Goal: Information Seeking & Learning: Learn about a topic

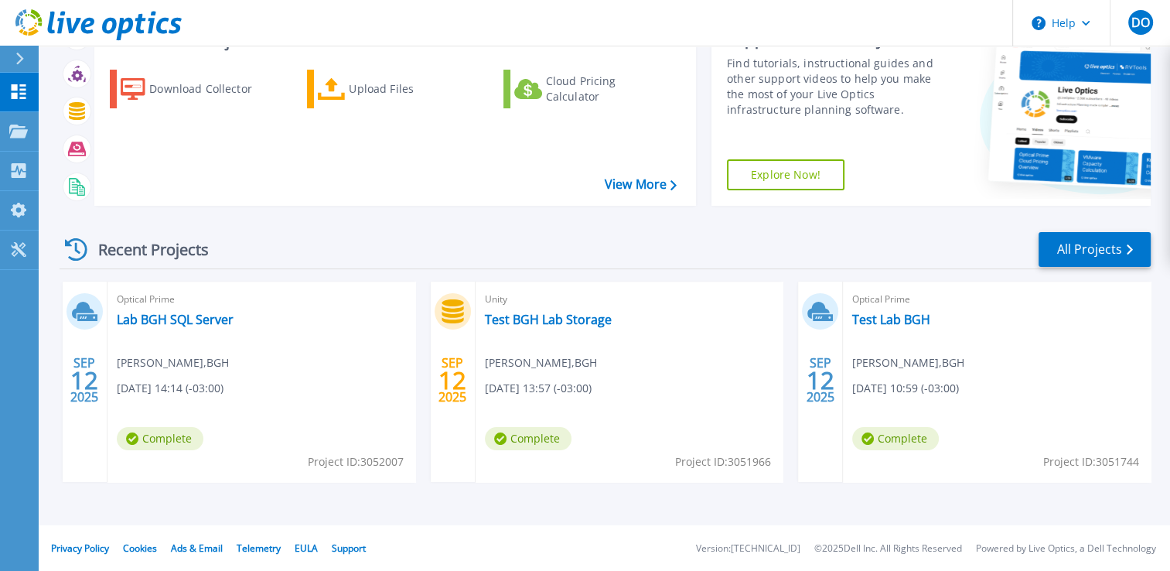
scroll to position [117, 0]
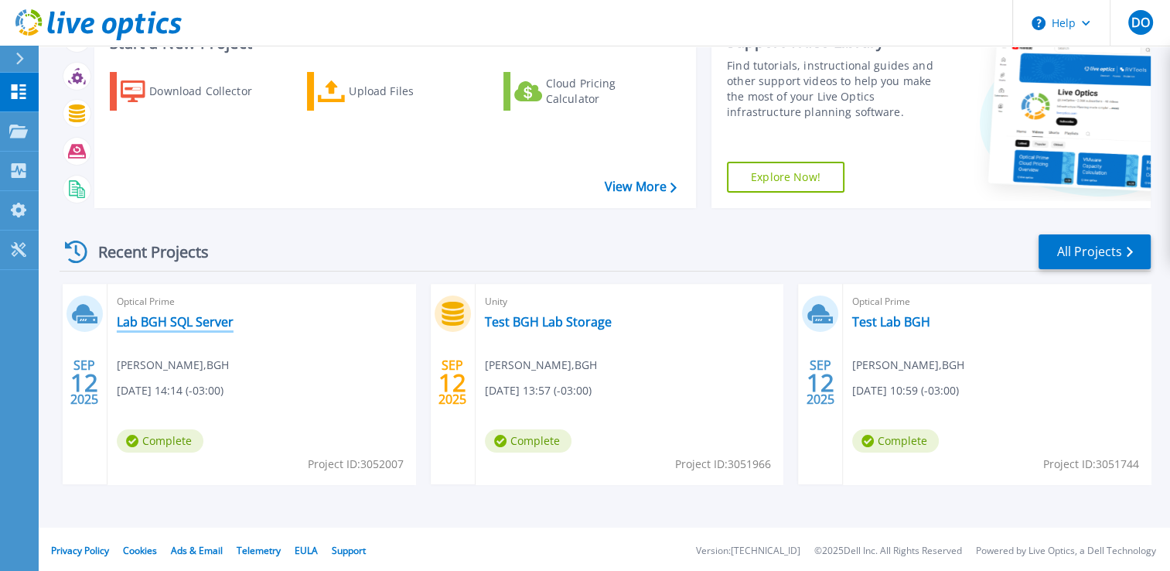
click at [184, 321] on link "Lab BGH SQL Server" at bounding box center [175, 321] width 117 height 15
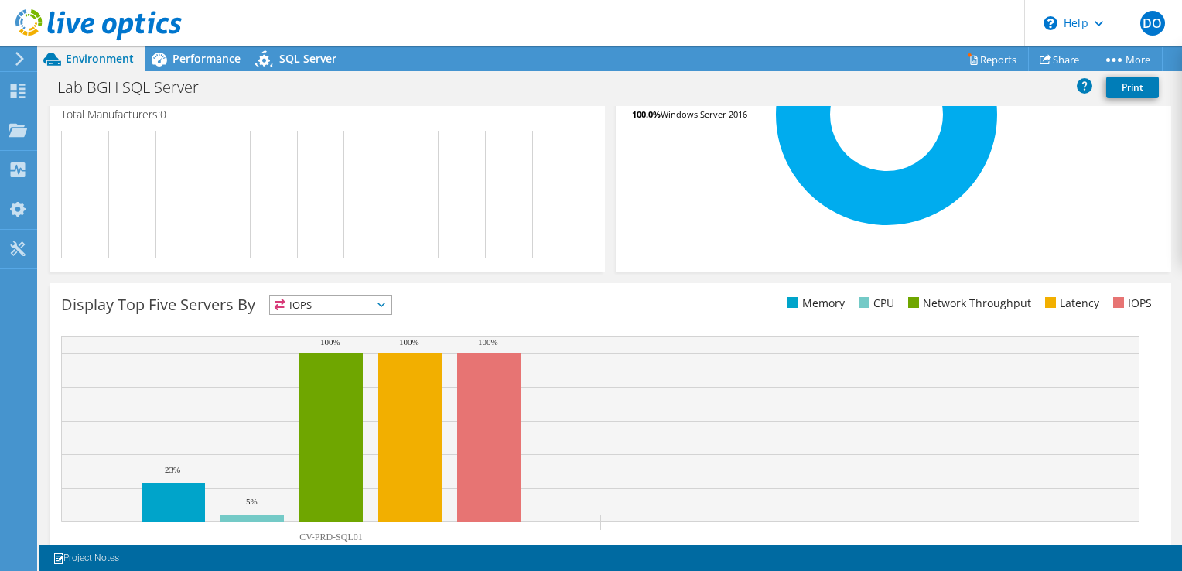
scroll to position [461, 0]
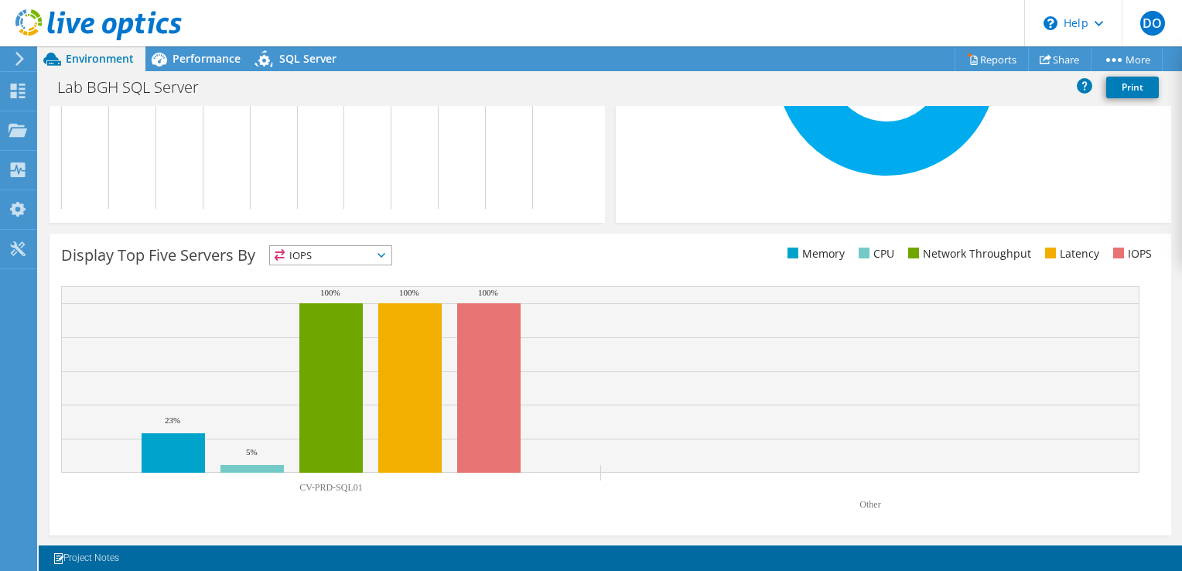
click at [344, 253] on span "IOPS" at bounding box center [330, 255] width 121 height 19
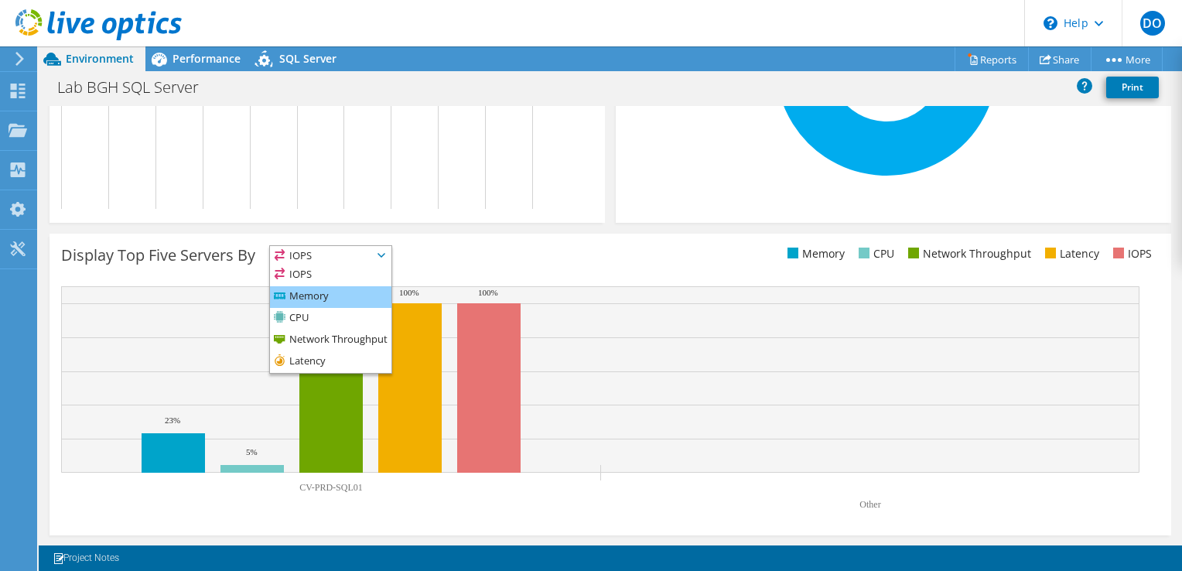
click at [323, 292] on li "Memory" at bounding box center [330, 297] width 121 height 22
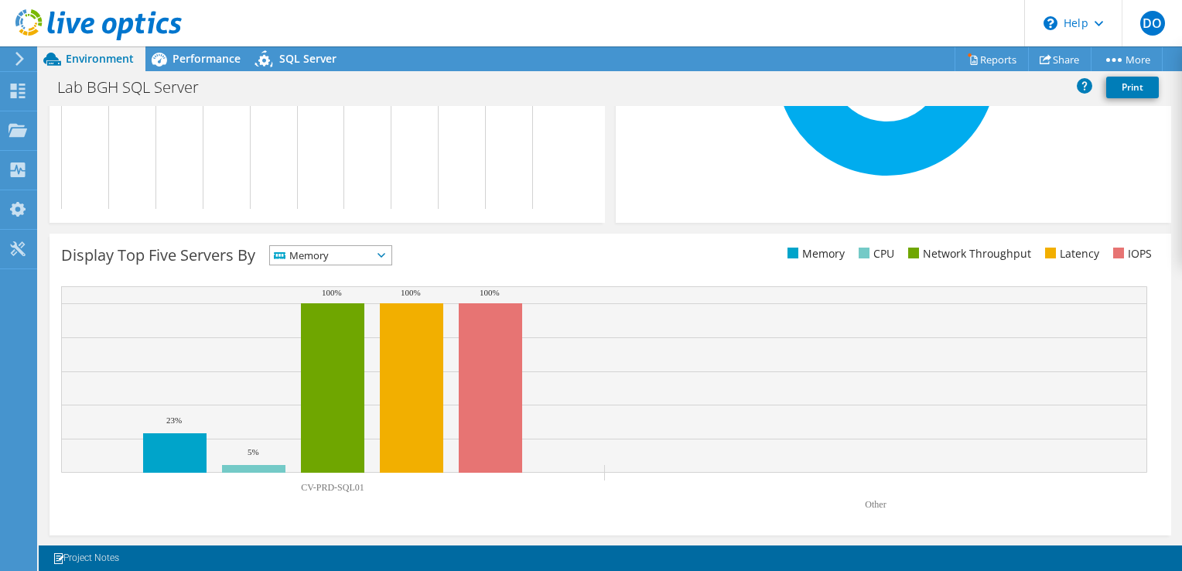
click at [328, 257] on span "Memory" at bounding box center [321, 255] width 102 height 19
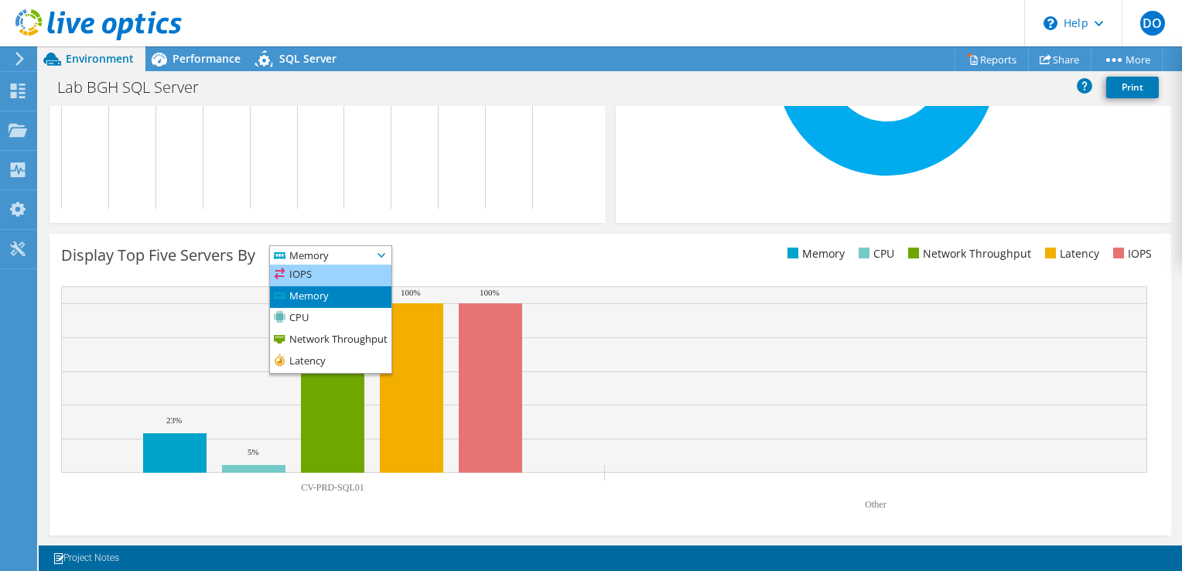
click at [319, 272] on li "IOPS" at bounding box center [330, 276] width 121 height 22
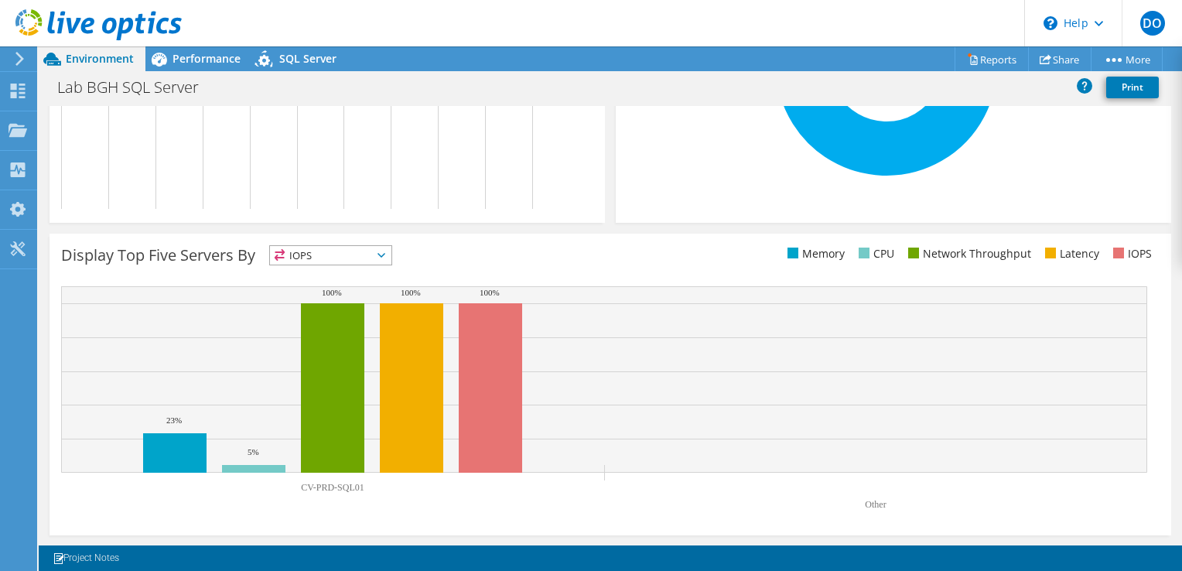
click at [322, 259] on span "IOPS" at bounding box center [321, 255] width 102 height 19
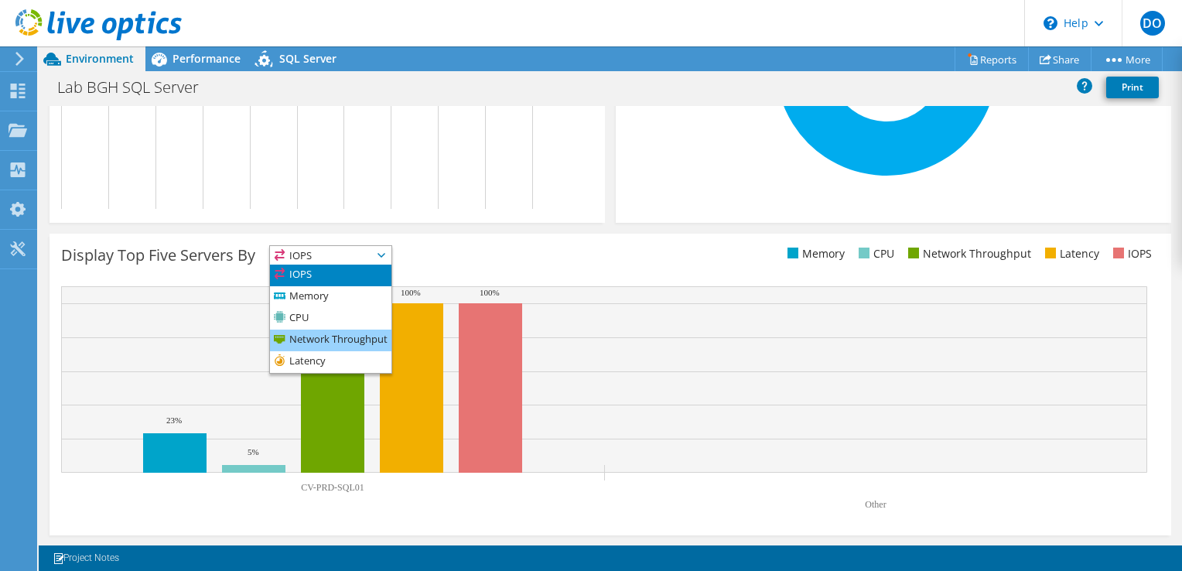
click at [319, 338] on li "Network Throughput" at bounding box center [330, 341] width 121 height 22
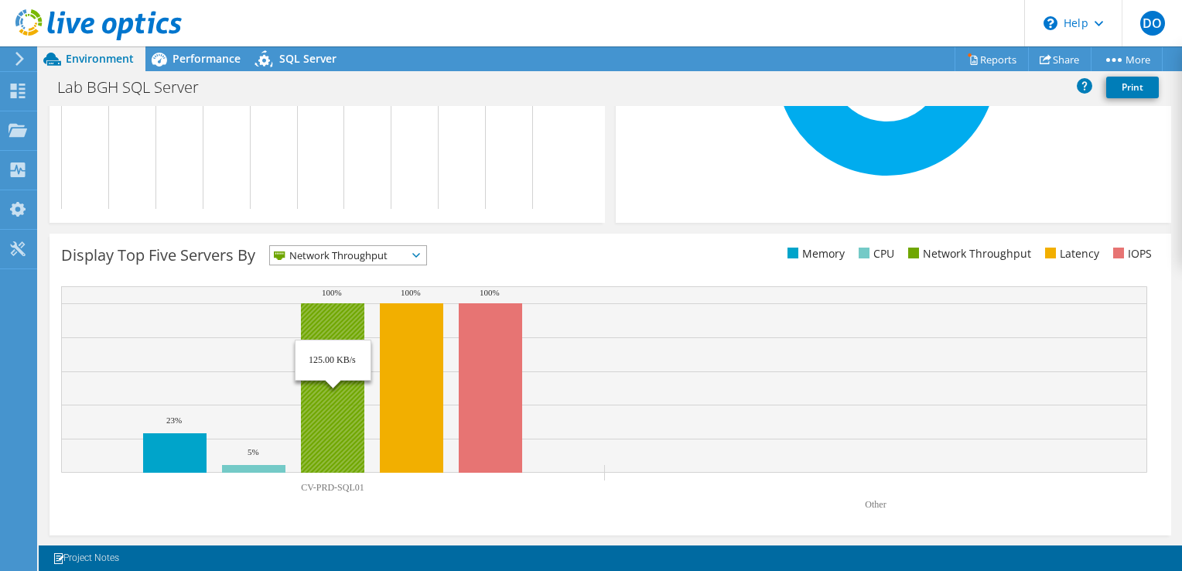
click at [325, 324] on rect at bounding box center [332, 387] width 63 height 169
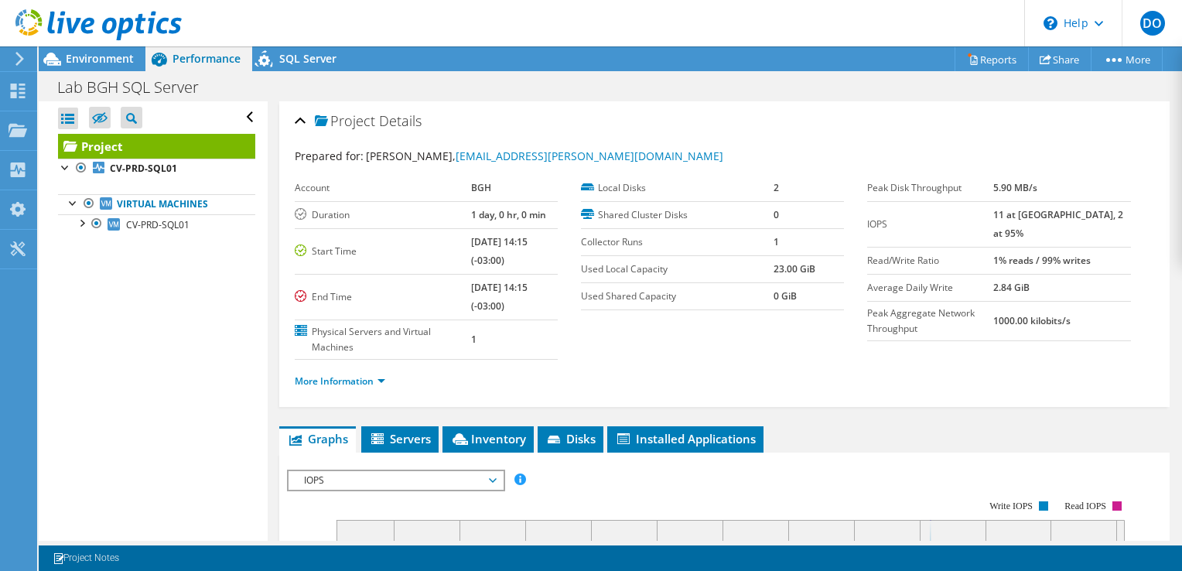
scroll to position [0, 0]
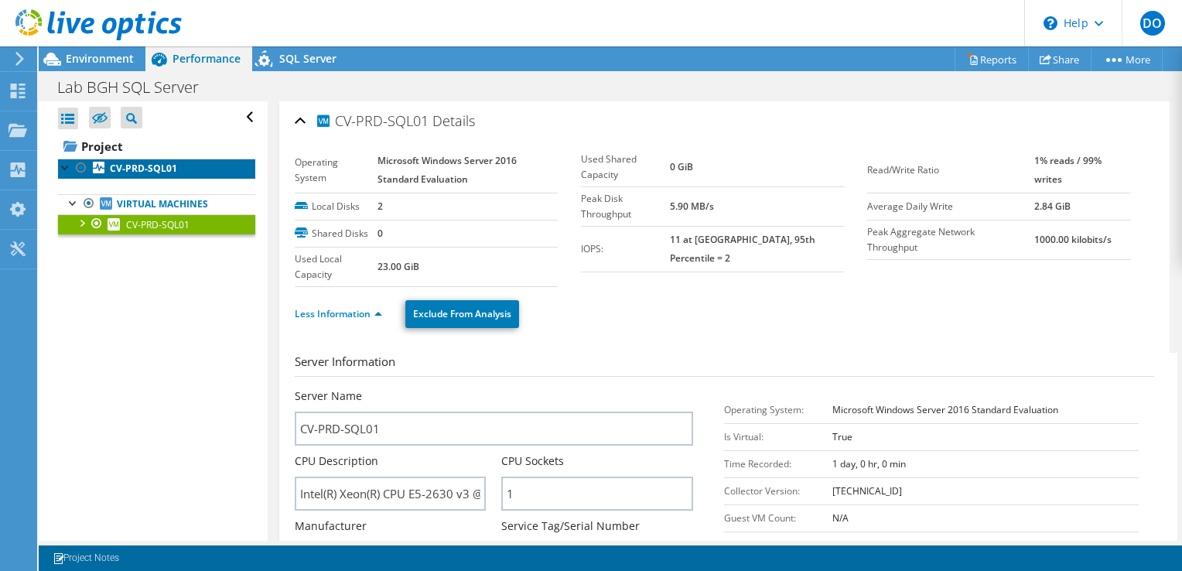
click at [144, 169] on b "CV-PRD-SQL01" at bounding box center [143, 168] width 67 height 13
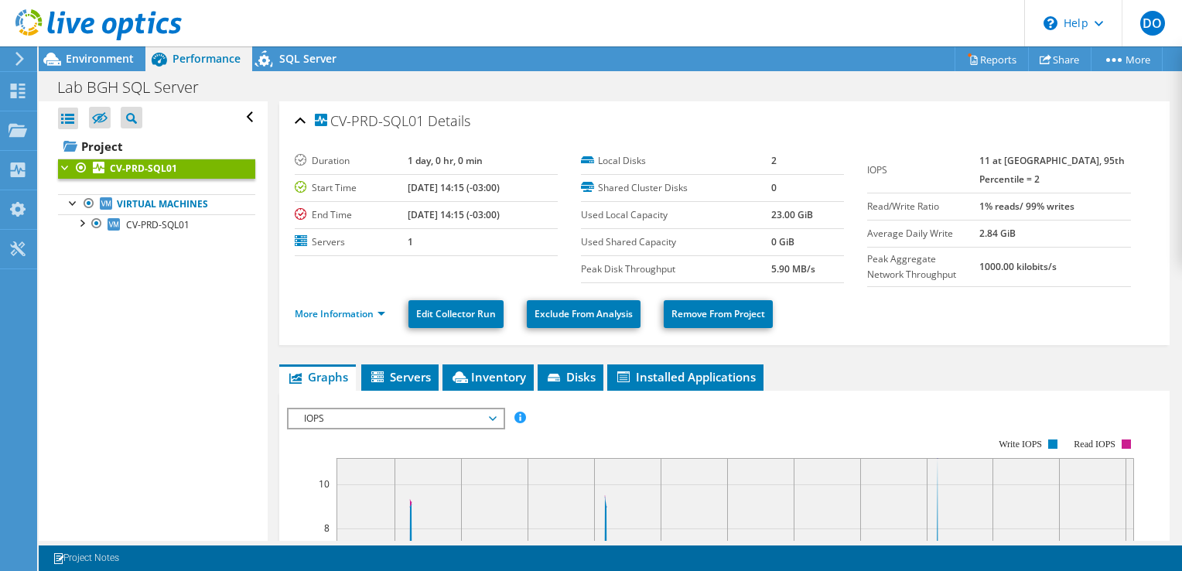
click at [144, 169] on b "CV-PRD-SQL01" at bounding box center [143, 168] width 67 height 13
click at [375, 314] on link "More Information" at bounding box center [340, 313] width 91 height 13
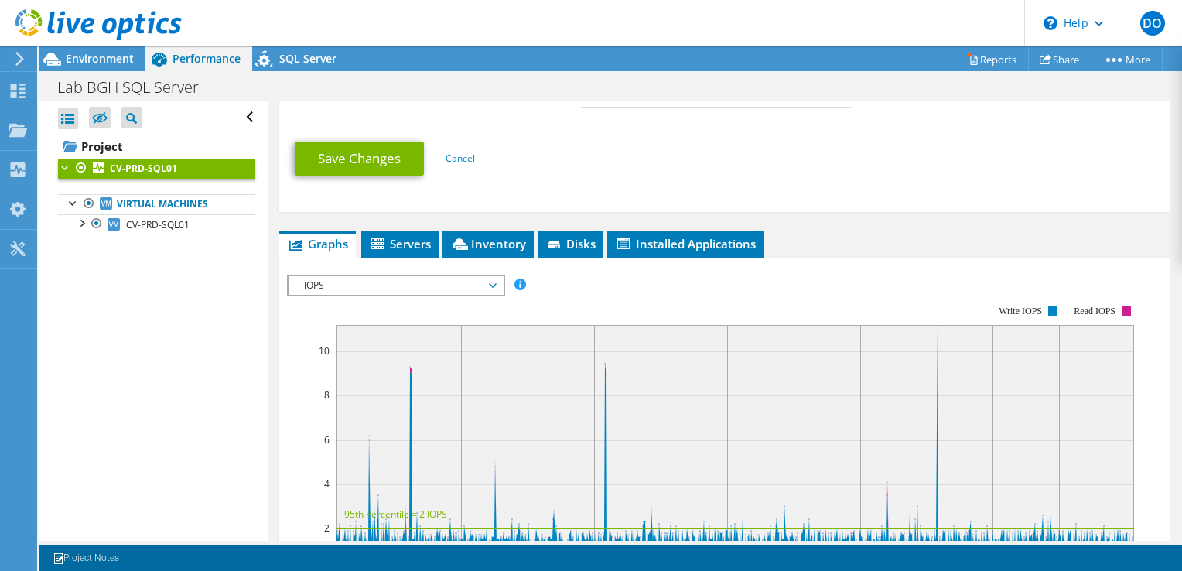
scroll to position [528, 0]
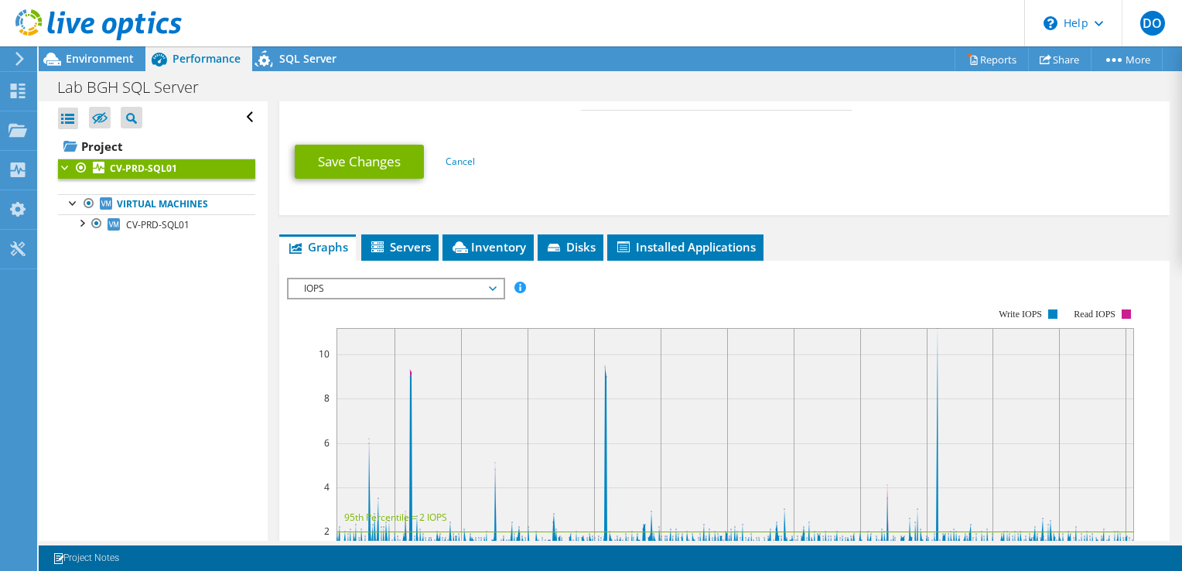
click at [375, 261] on div "IOPS Disk Throughput IO Size Latency Queue Depth CPU Percentage Memory Page Fau…" at bounding box center [724, 533] width 875 height 545
click at [381, 251] on li "Servers" at bounding box center [399, 247] width 77 height 26
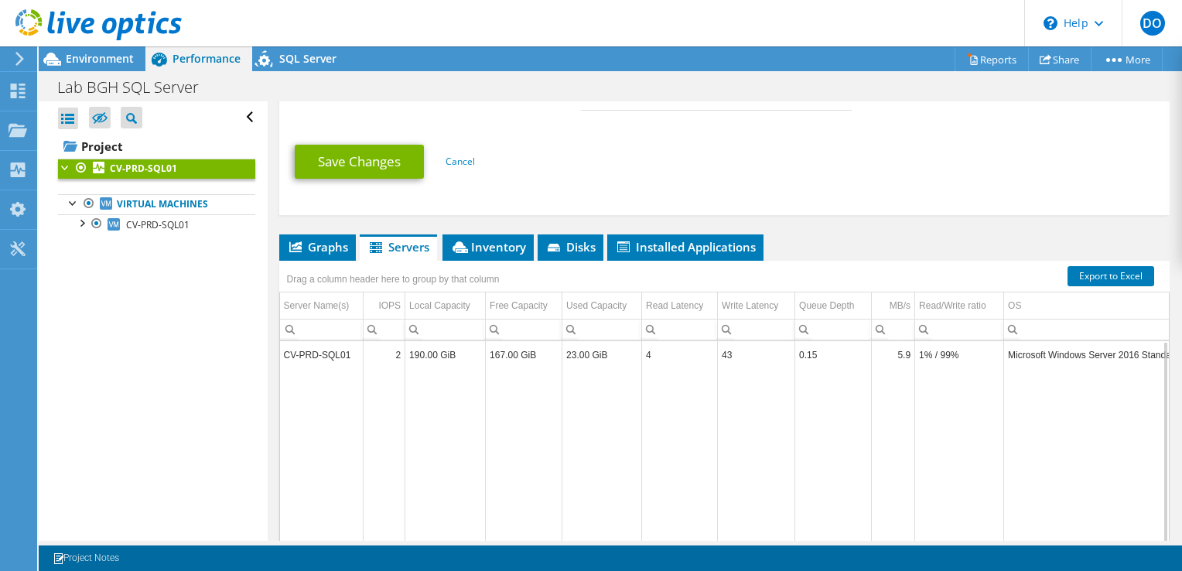
click at [466, 346] on td "190.00 GiB" at bounding box center [445, 354] width 80 height 27
click at [500, 246] on span "Inventory" at bounding box center [488, 246] width 76 height 15
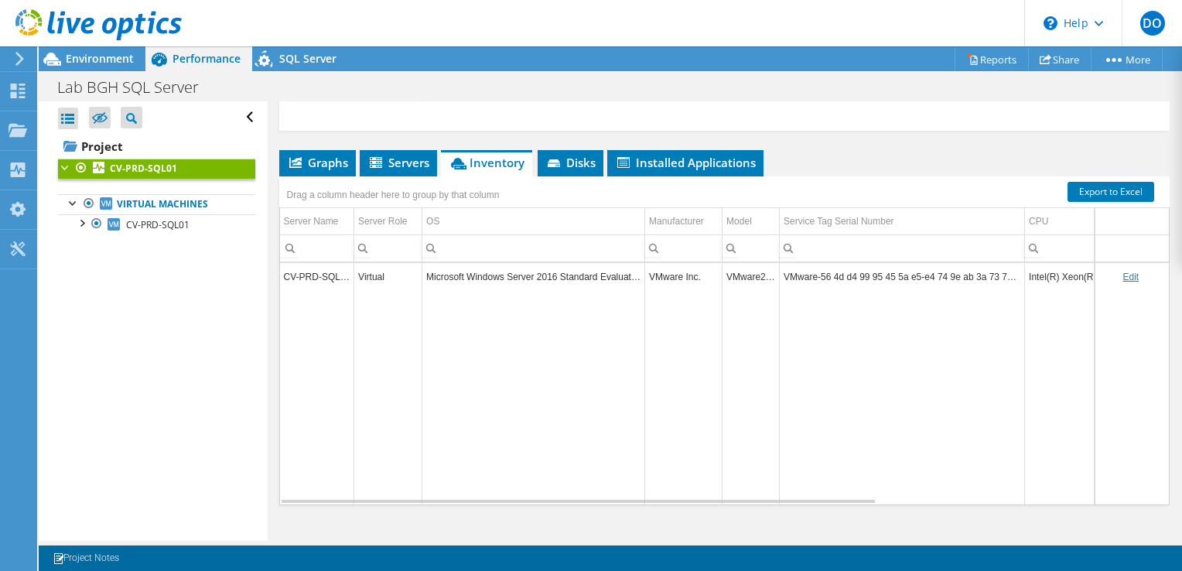
scroll to position [613, 0]
click at [470, 270] on td "Microsoft Windows Server 2016 Standard Evaluation" at bounding box center [533, 275] width 223 height 27
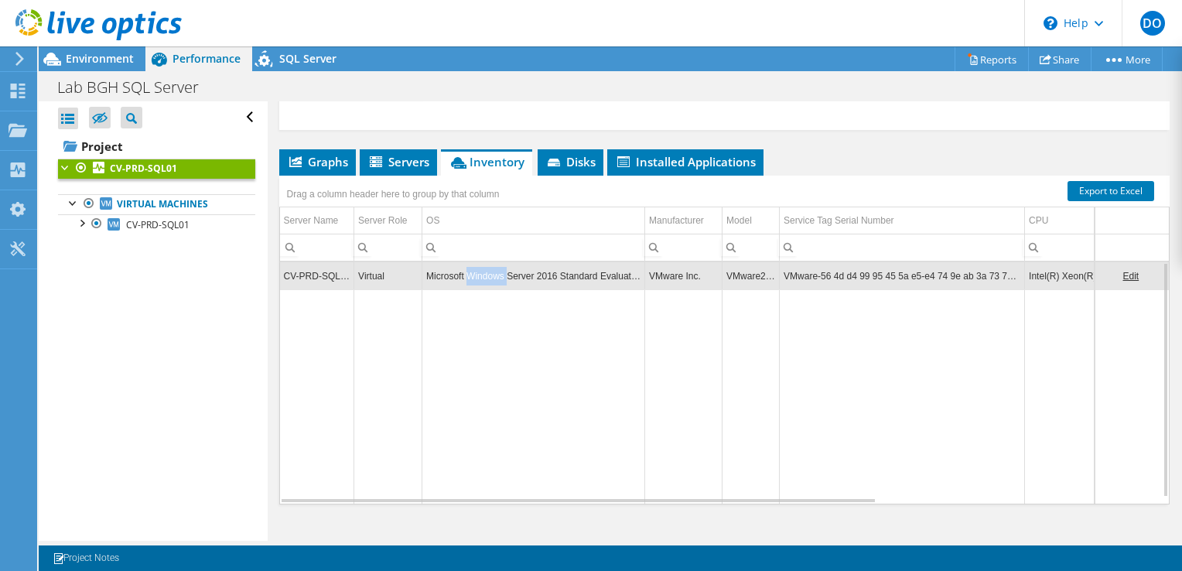
click at [470, 270] on td "Microsoft Windows Server 2016 Standard Evaluation" at bounding box center [533, 275] width 223 height 27
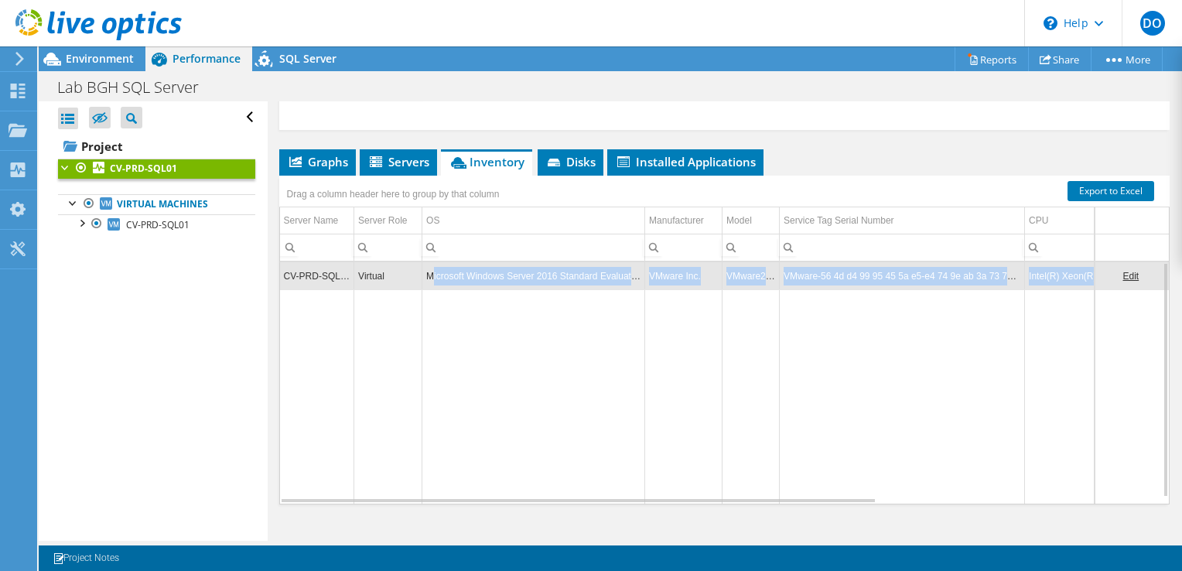
drag, startPoint x: 470, startPoint y: 270, endPoint x: 432, endPoint y: 283, distance: 40.1
click at [432, 283] on tbody "CV-PRD-SQL01 Virtual Microsoft Windows Server 2016 Standard Evaluation VMware I…" at bounding box center [926, 382] width 1292 height 241
drag, startPoint x: 432, startPoint y: 283, endPoint x: 610, endPoint y: 305, distance: 179.2
click at [610, 305] on td "Data grid" at bounding box center [533, 396] width 223 height 214
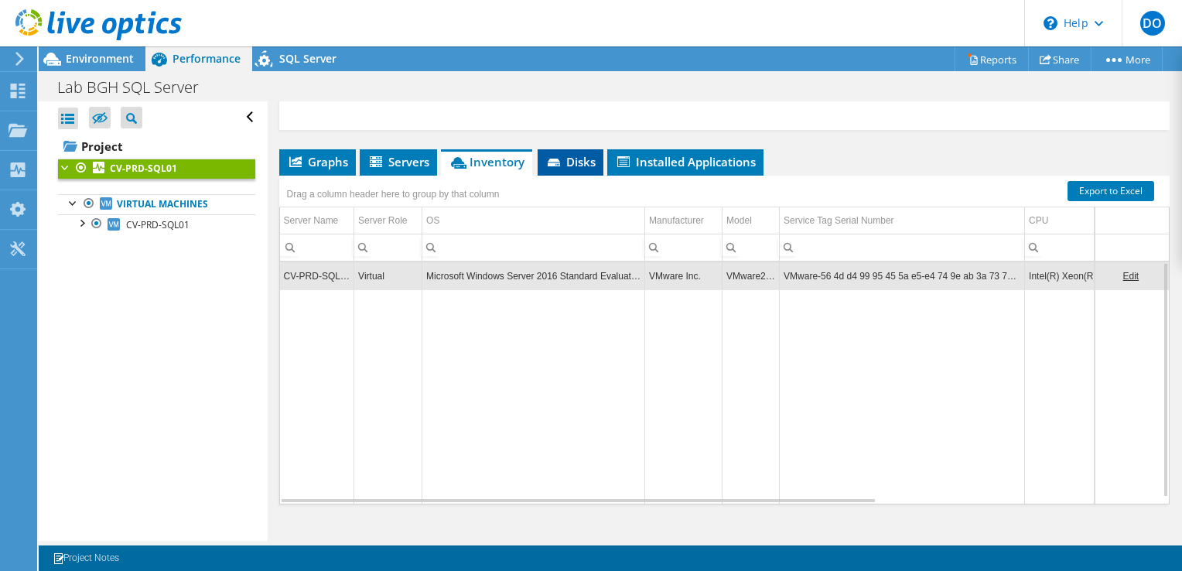
click at [579, 149] on li "Disks" at bounding box center [571, 162] width 66 height 26
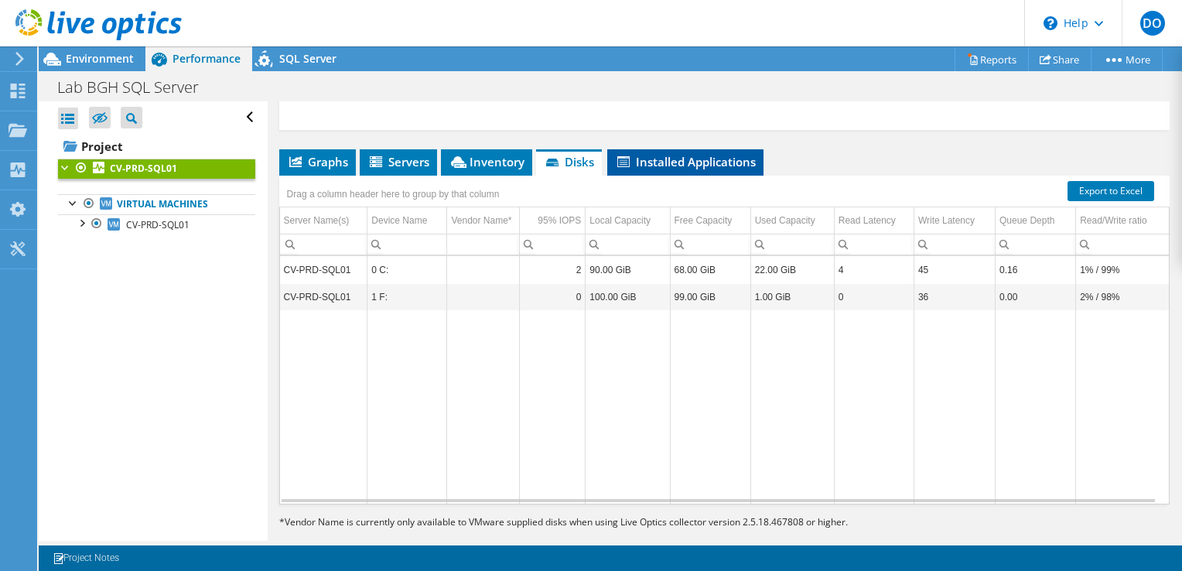
click at [718, 154] on span "Installed Applications" at bounding box center [685, 161] width 141 height 15
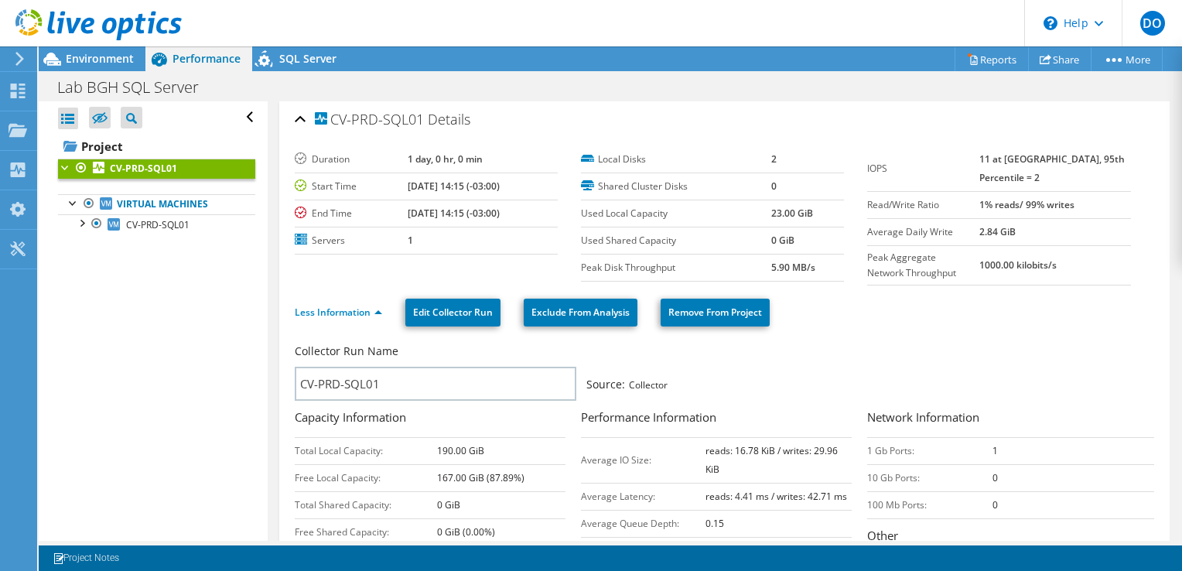
scroll to position [2, 0]
click at [84, 223] on div at bounding box center [80, 221] width 15 height 15
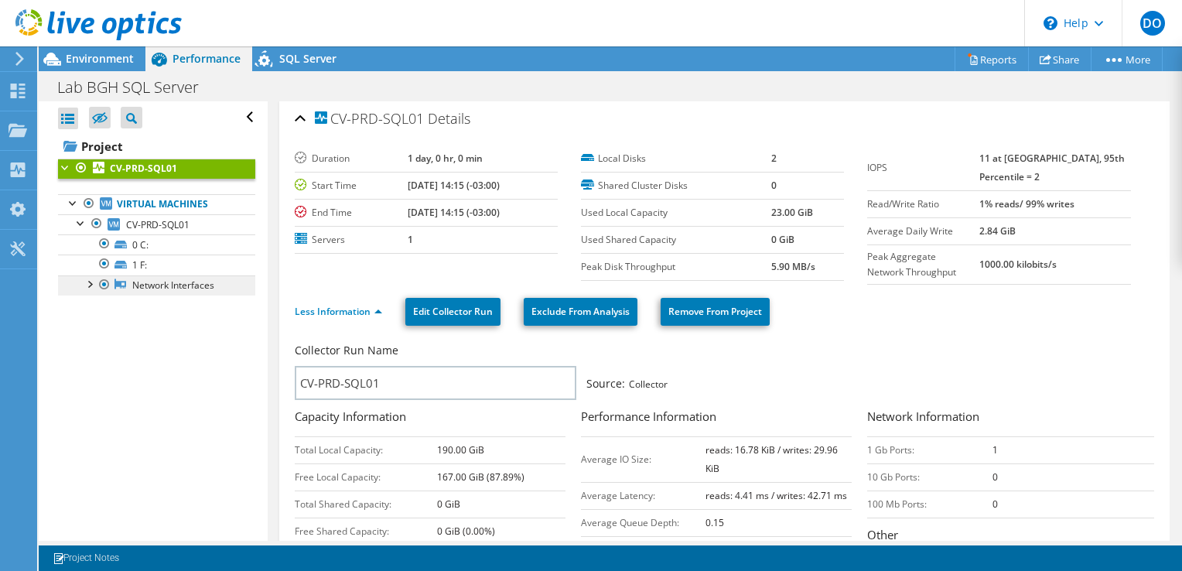
click at [116, 285] on icon at bounding box center [120, 284] width 12 height 10
click at [92, 280] on div at bounding box center [88, 282] width 15 height 15
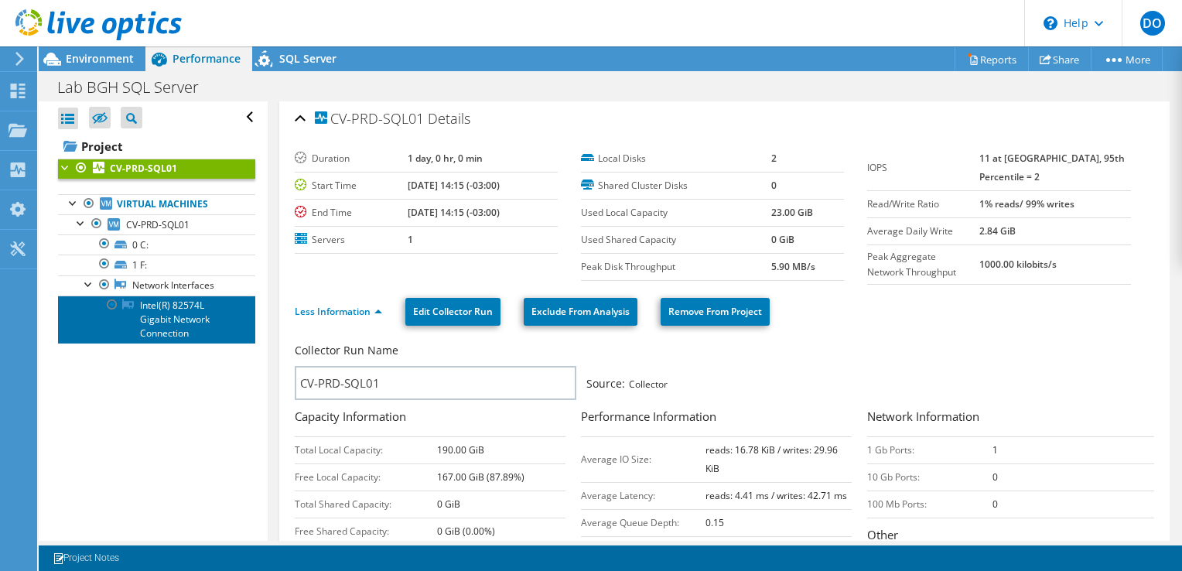
click at [149, 306] on link "Intel(R) 82574L Gigabit Network Connection" at bounding box center [156, 320] width 197 height 48
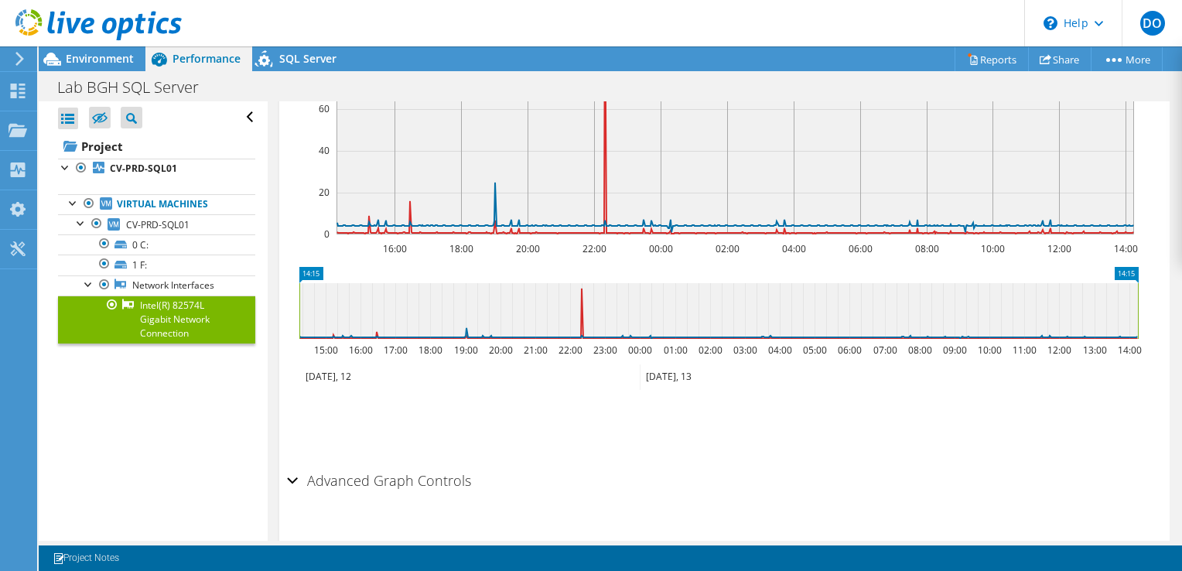
scroll to position [402, 0]
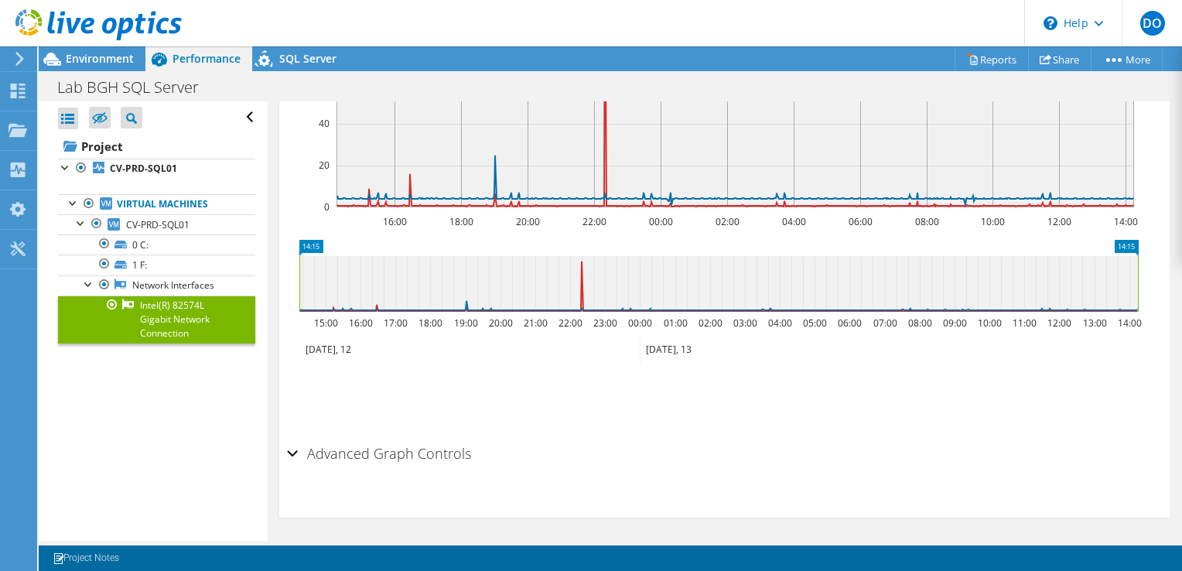
click at [290, 451] on div "Advanced Graph Controls" at bounding box center [724, 454] width 875 height 33
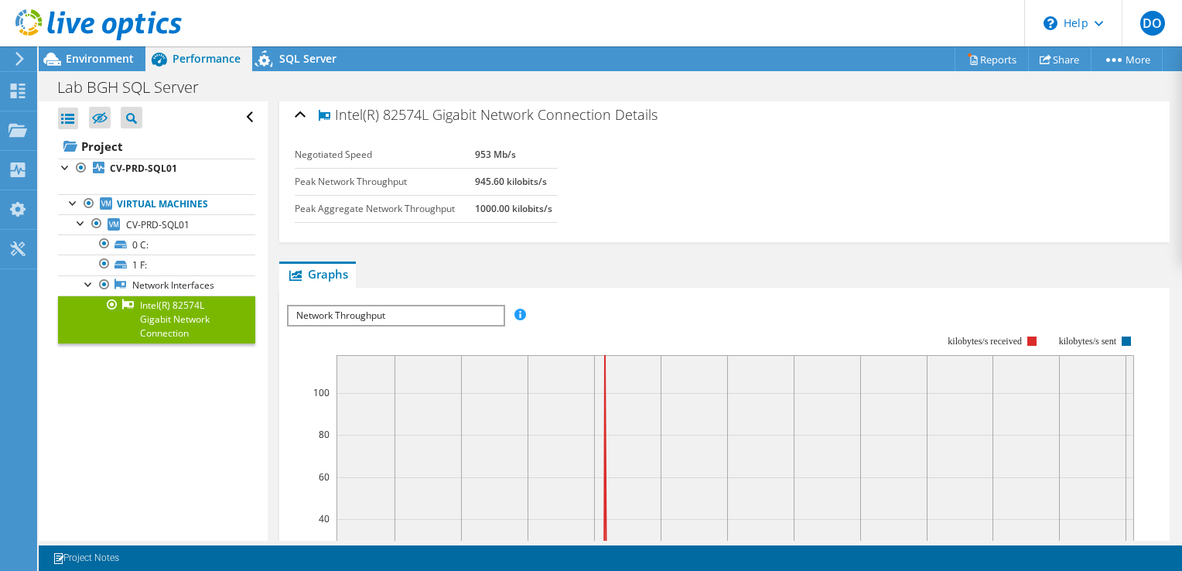
scroll to position [0, 0]
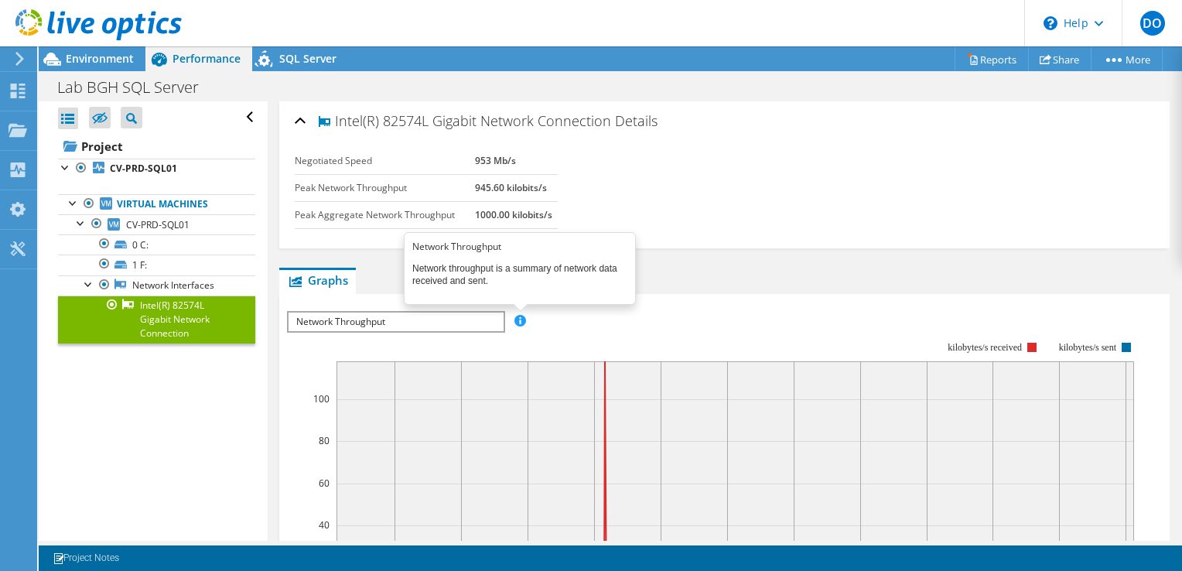
click at [518, 318] on span at bounding box center [519, 320] width 11 height 11
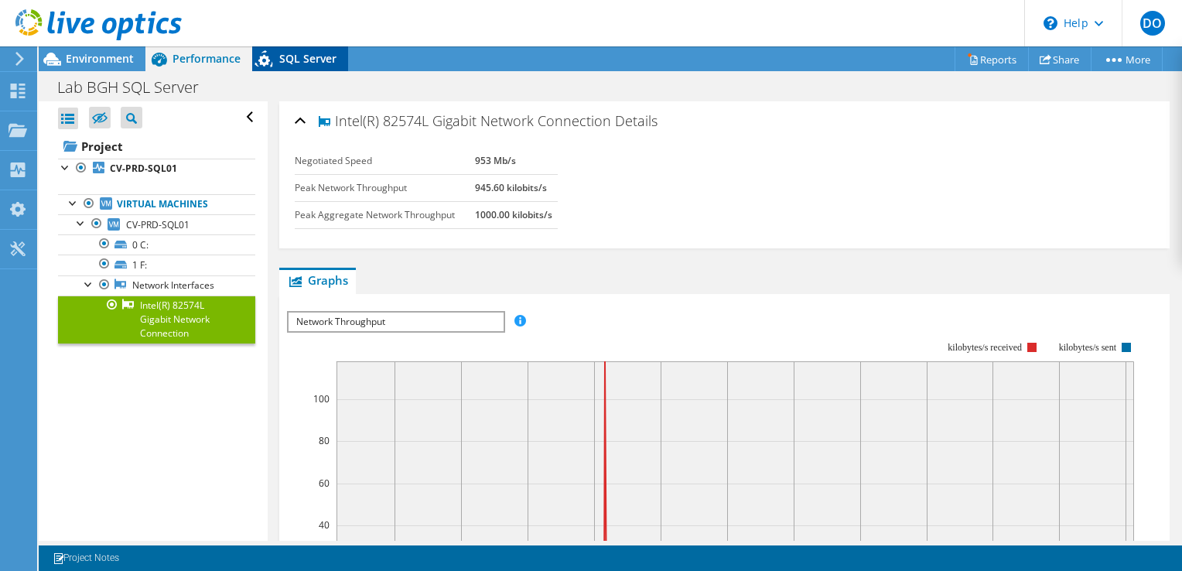
click at [296, 56] on span "SQL Server" at bounding box center [307, 58] width 57 height 15
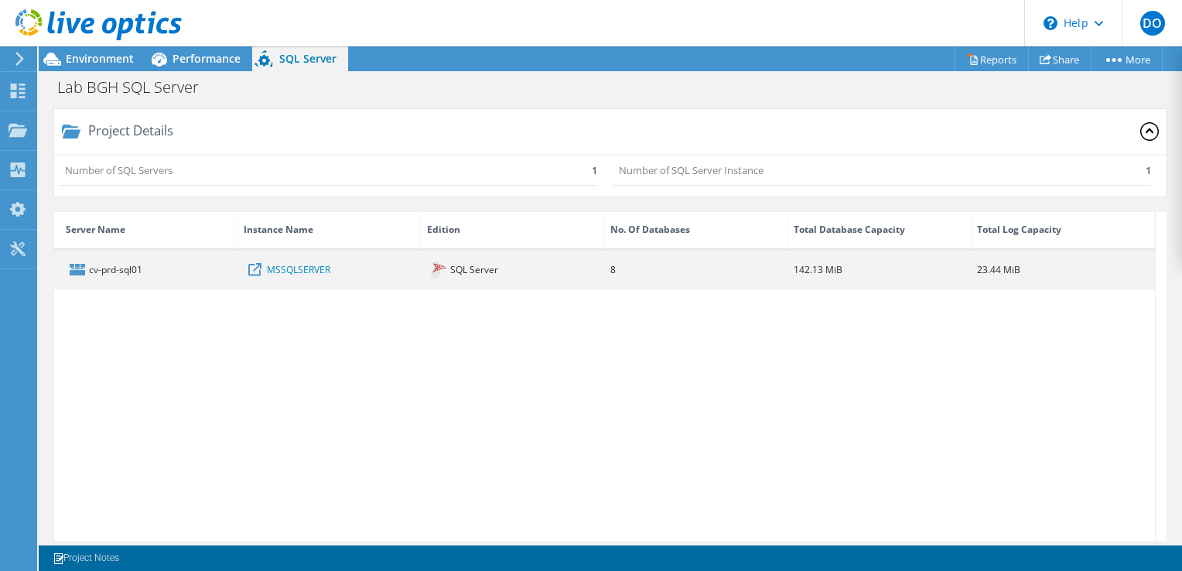
click at [619, 265] on div "8" at bounding box center [695, 270] width 183 height 38
click at [309, 267] on link "MSSQLSERVER" at bounding box center [298, 269] width 63 height 17
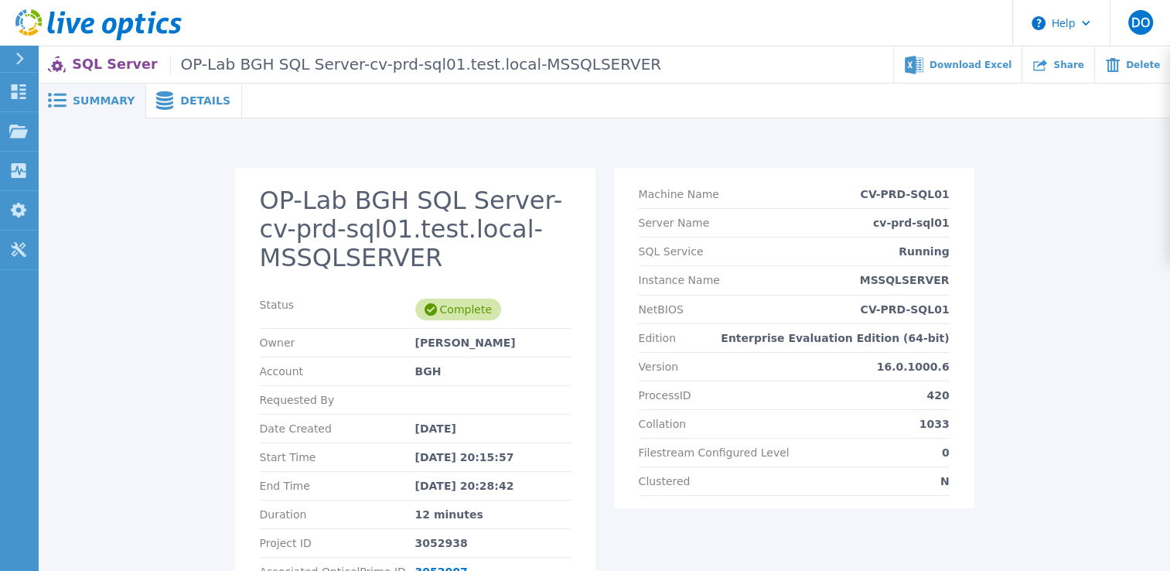
click at [188, 98] on span "Details" at bounding box center [205, 100] width 50 height 11
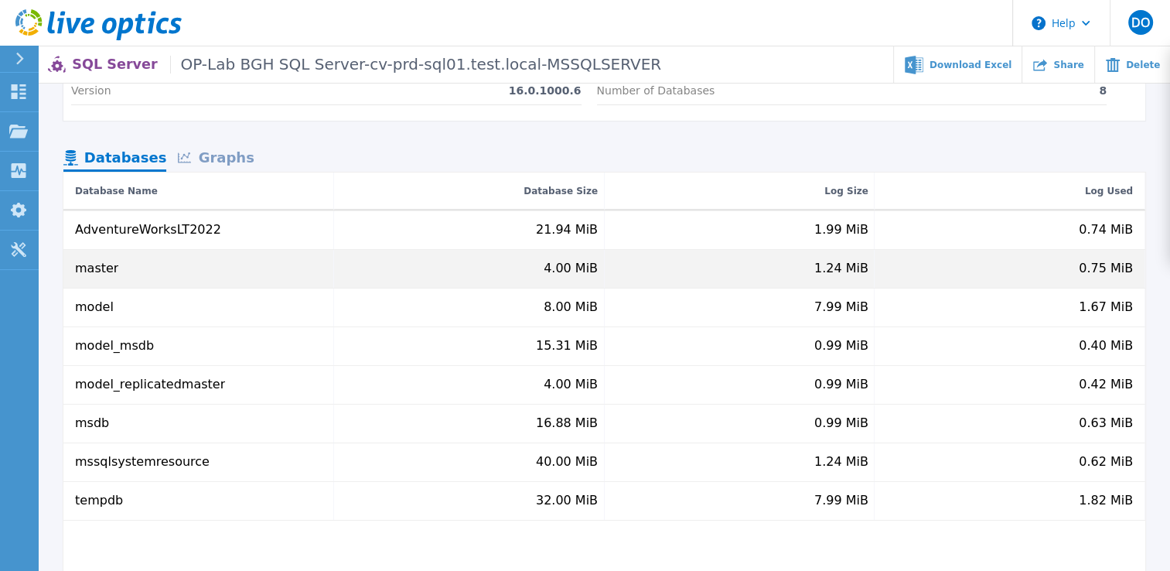
scroll to position [111, 0]
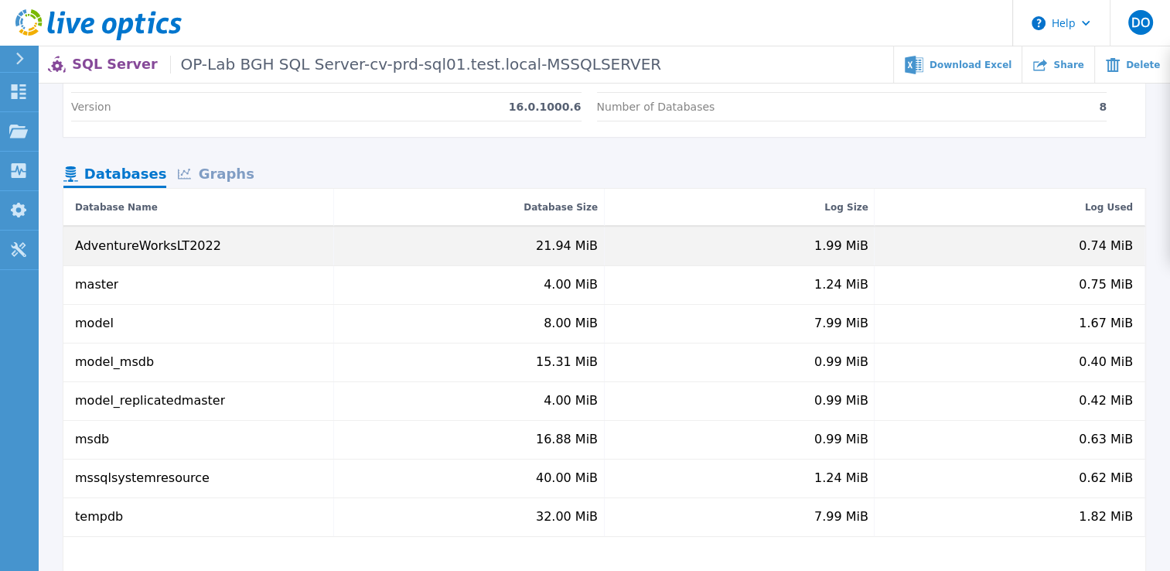
click at [176, 251] on div "AdventureWorksLT2022" at bounding box center [148, 246] width 146 height 14
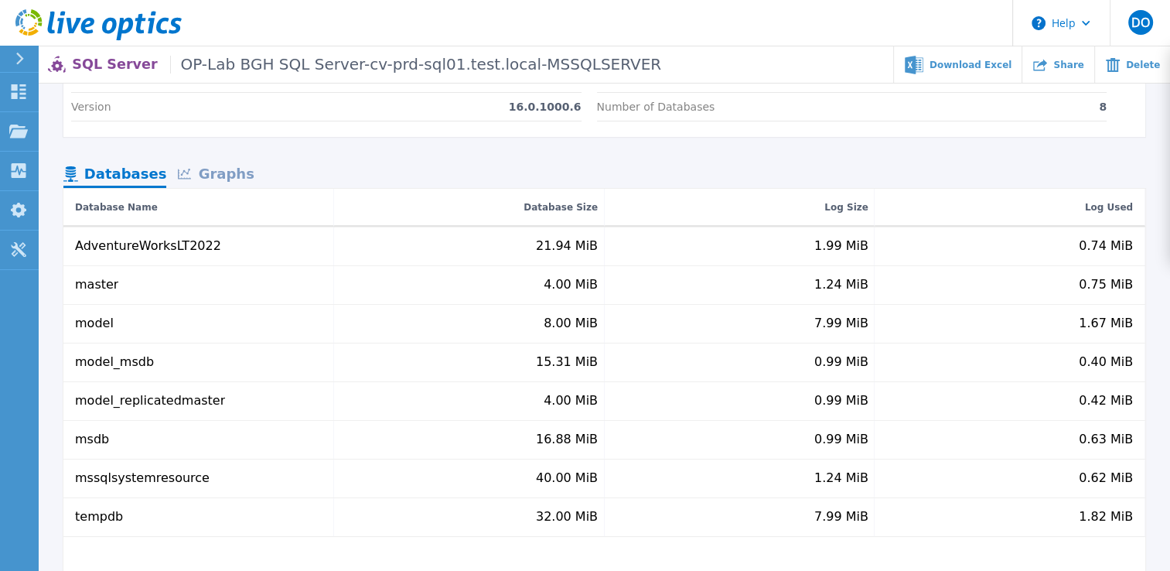
click at [198, 172] on span at bounding box center [188, 173] width 21 height 12
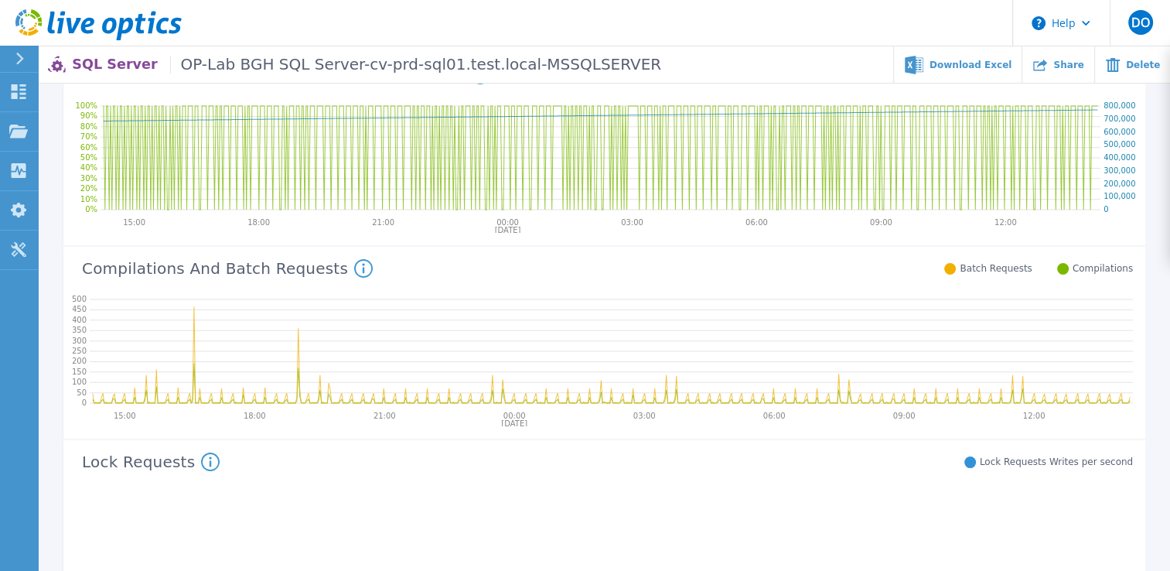
scroll to position [441, 0]
click at [354, 268] on icon at bounding box center [363, 267] width 19 height 19
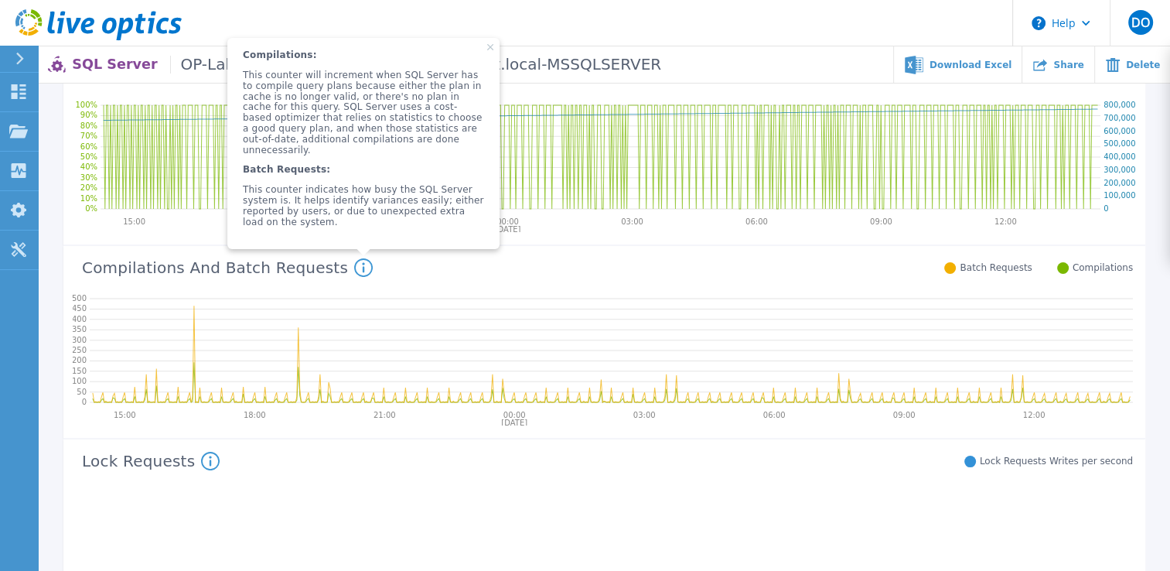
click at [378, 273] on div "Compilations And Batch Requests Compilations: This counter will increment when …" at bounding box center [598, 266] width 1070 height 40
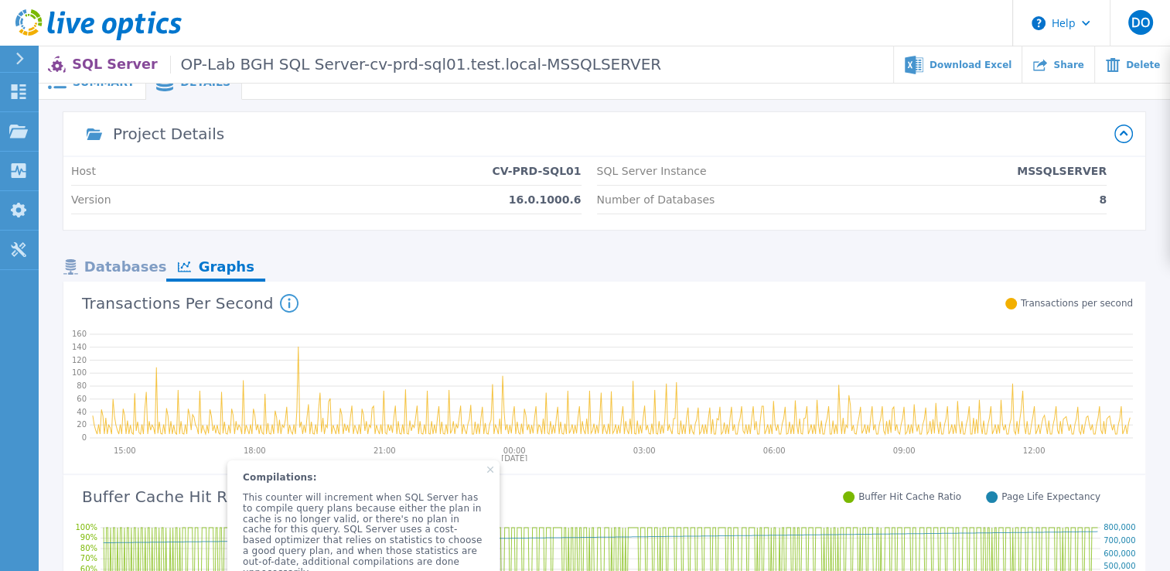
scroll to position [0, 0]
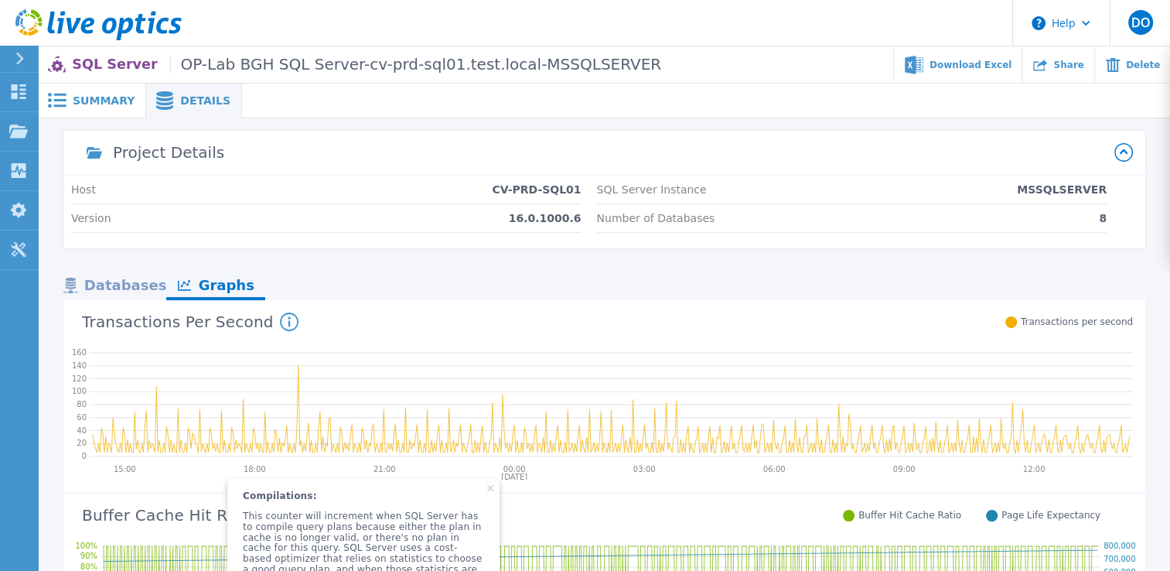
click at [90, 89] on div "Summary" at bounding box center [93, 101] width 108 height 35
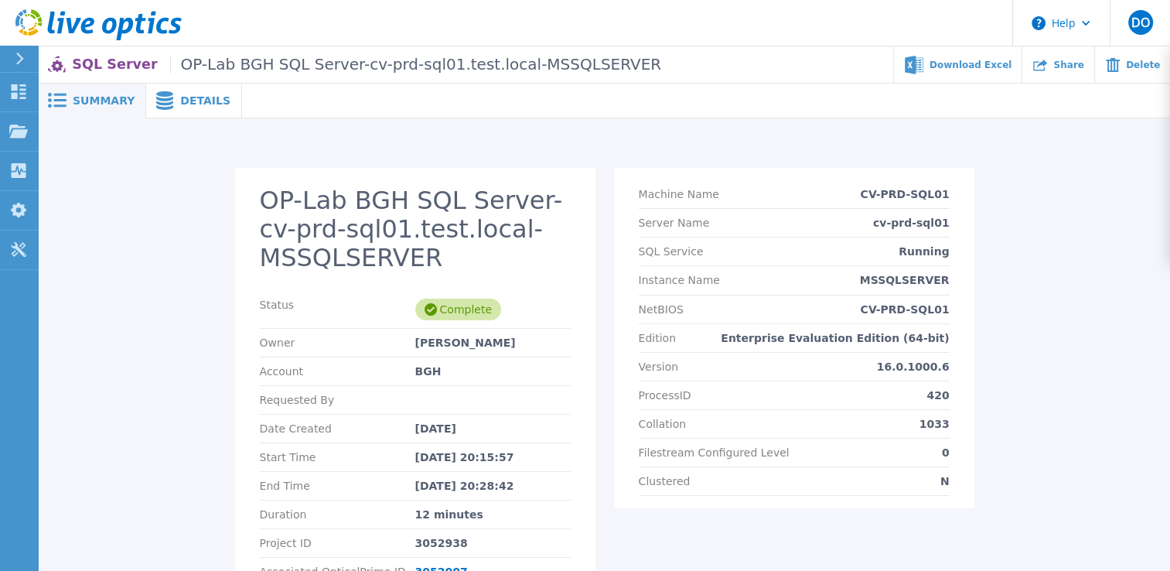
click at [80, 63] on p "SQL Server OP-Lab BGH SQL Server-cv-prd-sql01.test.local-MSSQLSERVER" at bounding box center [366, 65] width 589 height 18
click at [19, 61] on icon at bounding box center [19, 59] width 9 height 12
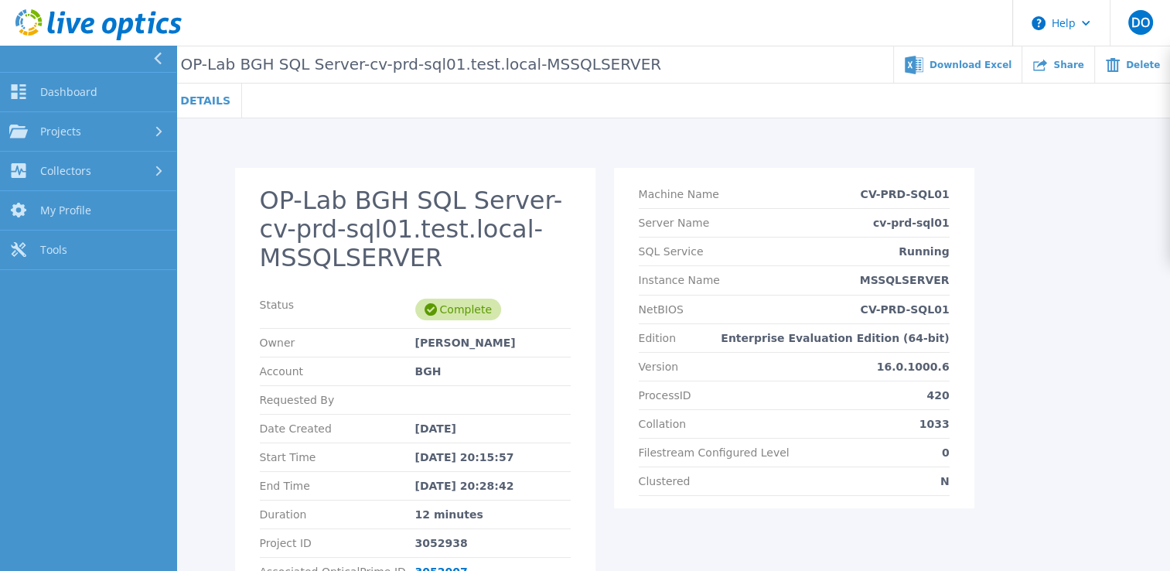
click at [173, 54] on div at bounding box center [164, 59] width 25 height 26
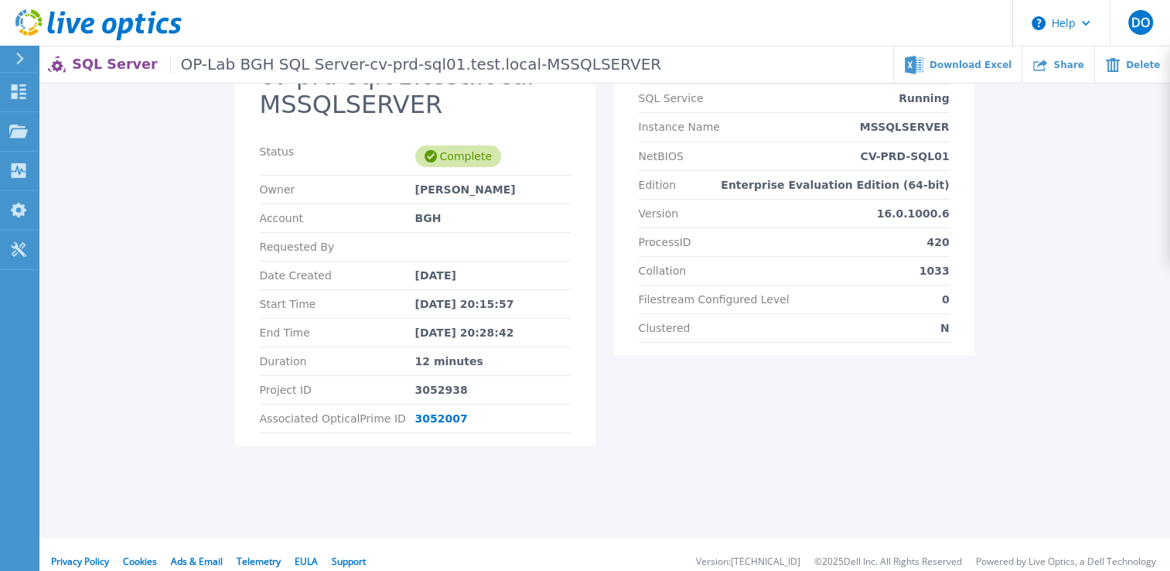
scroll to position [150, 0]
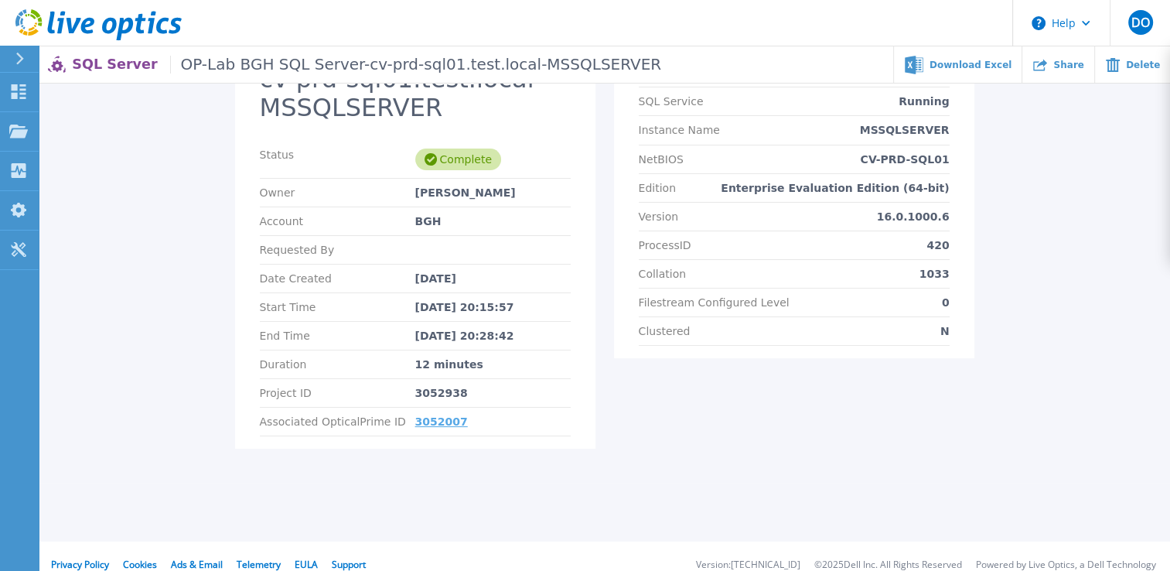
click at [432, 422] on link "3052007" at bounding box center [441, 421] width 53 height 12
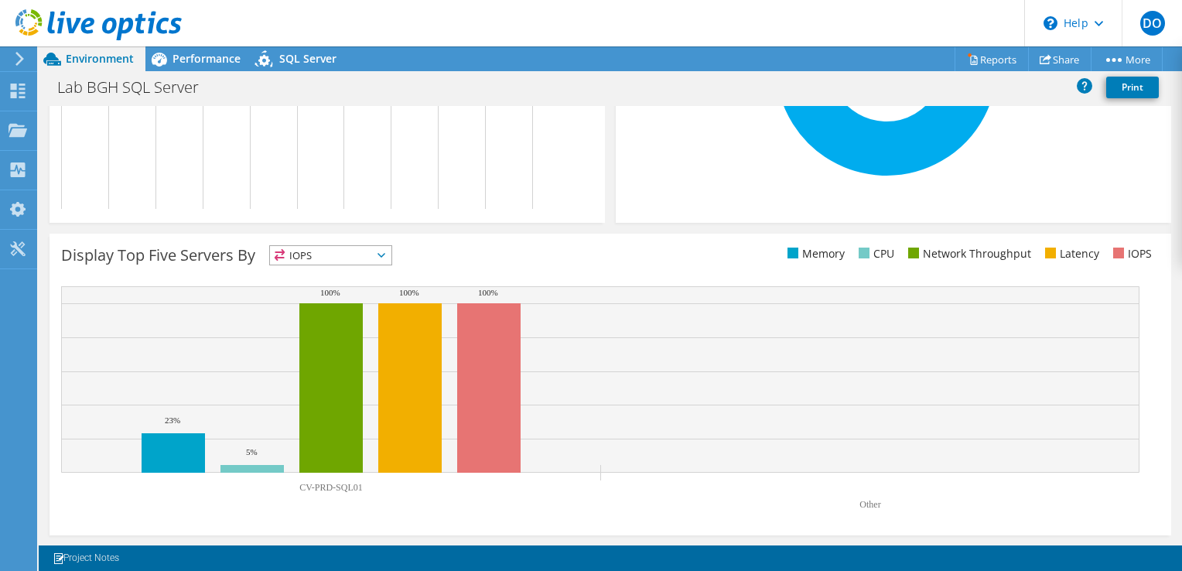
scroll to position [458, 0]
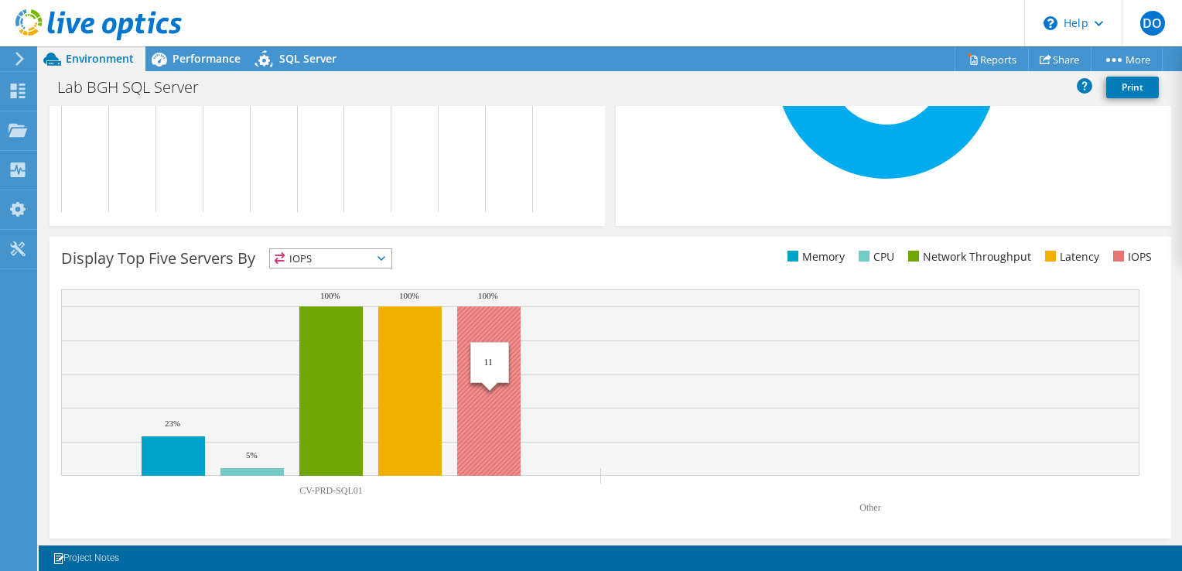
click at [485, 333] on rect at bounding box center [488, 390] width 63 height 169
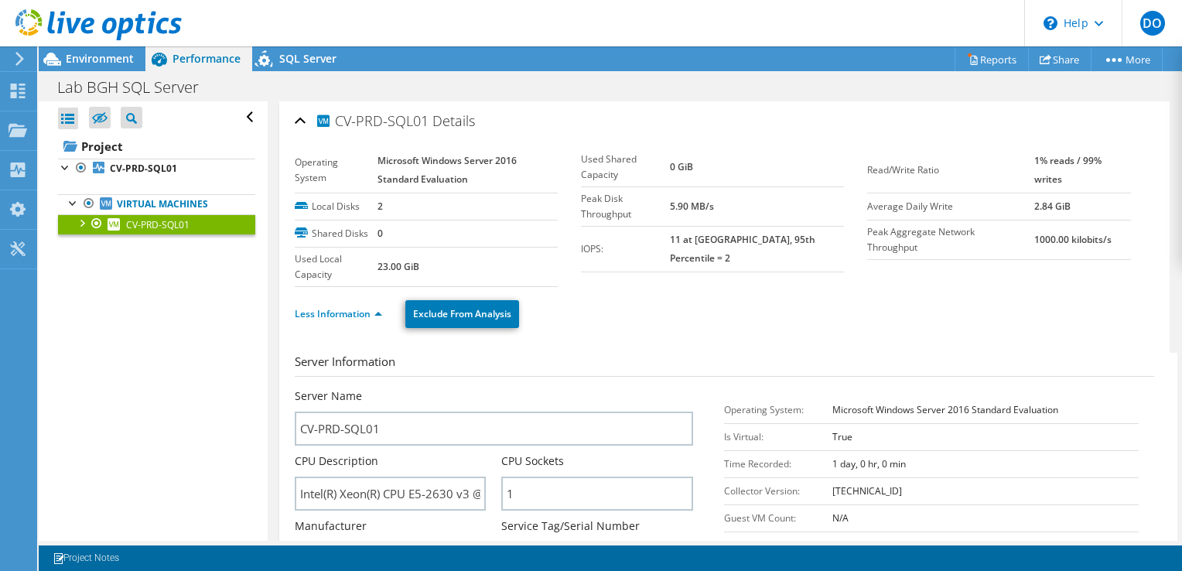
scroll to position [0, 0]
click at [130, 224] on span "CV-PRD-SQL01" at bounding box center [157, 224] width 63 height 13
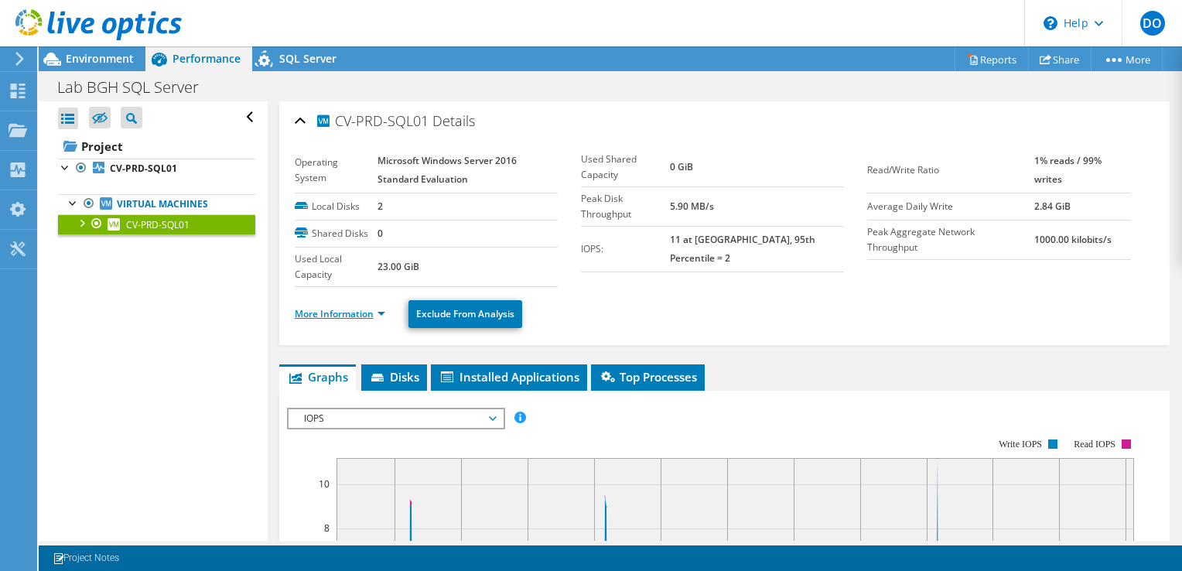
click at [334, 314] on link "More Information" at bounding box center [340, 313] width 91 height 13
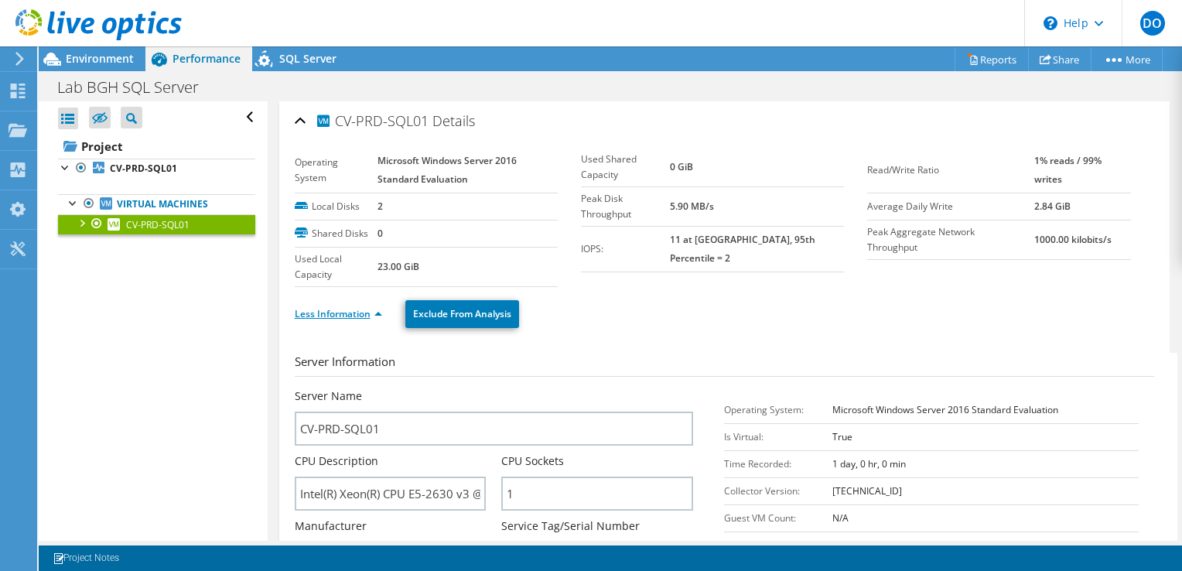
click at [349, 310] on link "Less Information" at bounding box center [338, 313] width 87 height 13
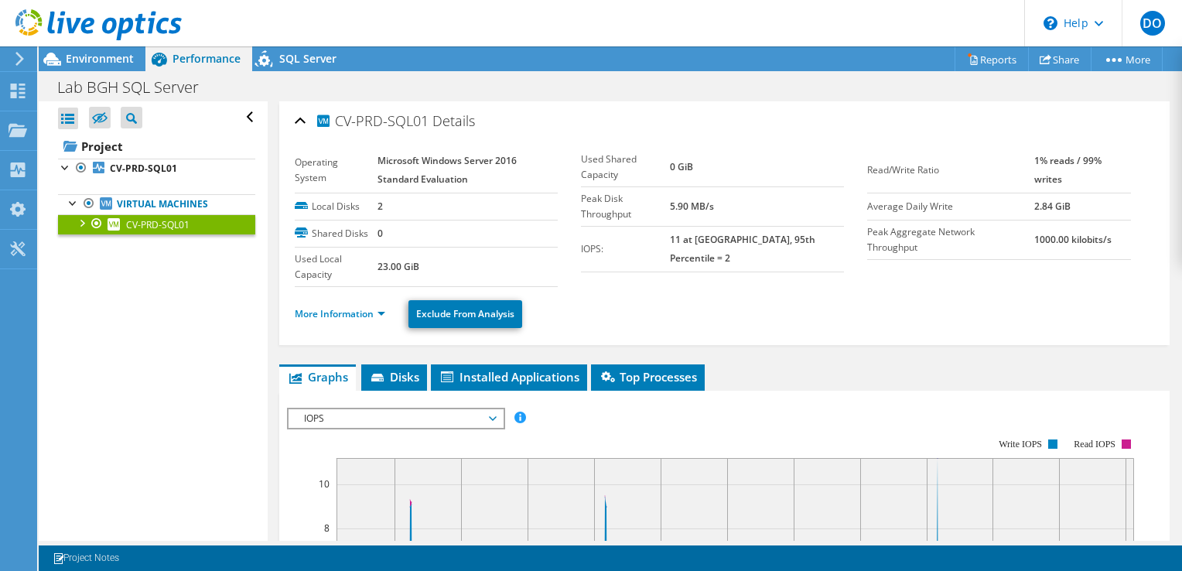
click at [87, 227] on div at bounding box center [80, 221] width 15 height 15
click at [525, 371] on span "Installed Applications" at bounding box center [509, 376] width 141 height 15
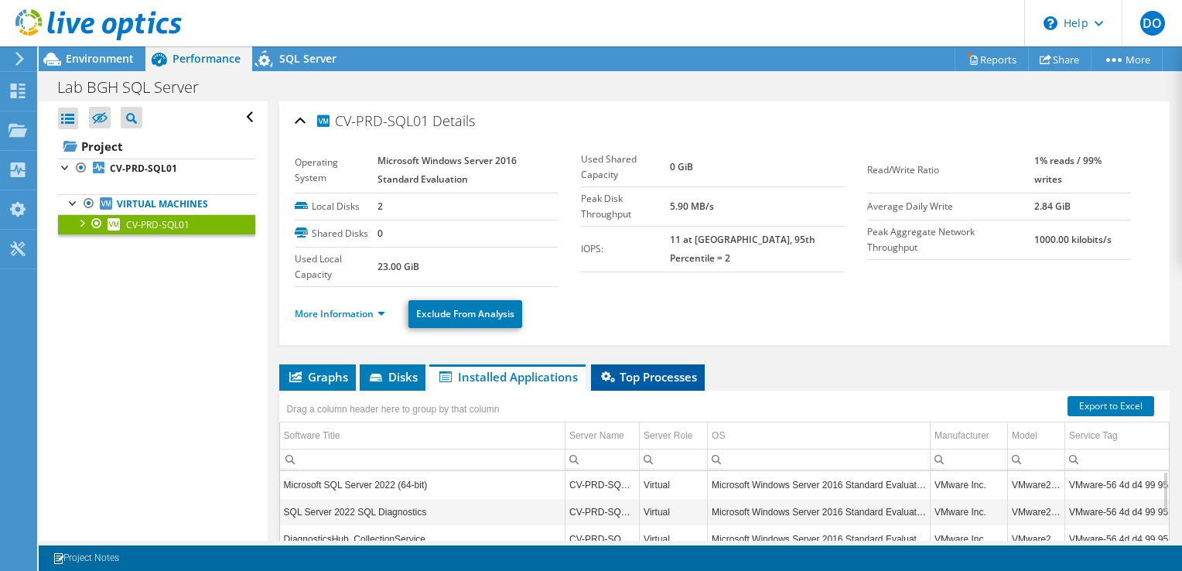
click at [641, 371] on span "Top Processes" at bounding box center [648, 376] width 98 height 15
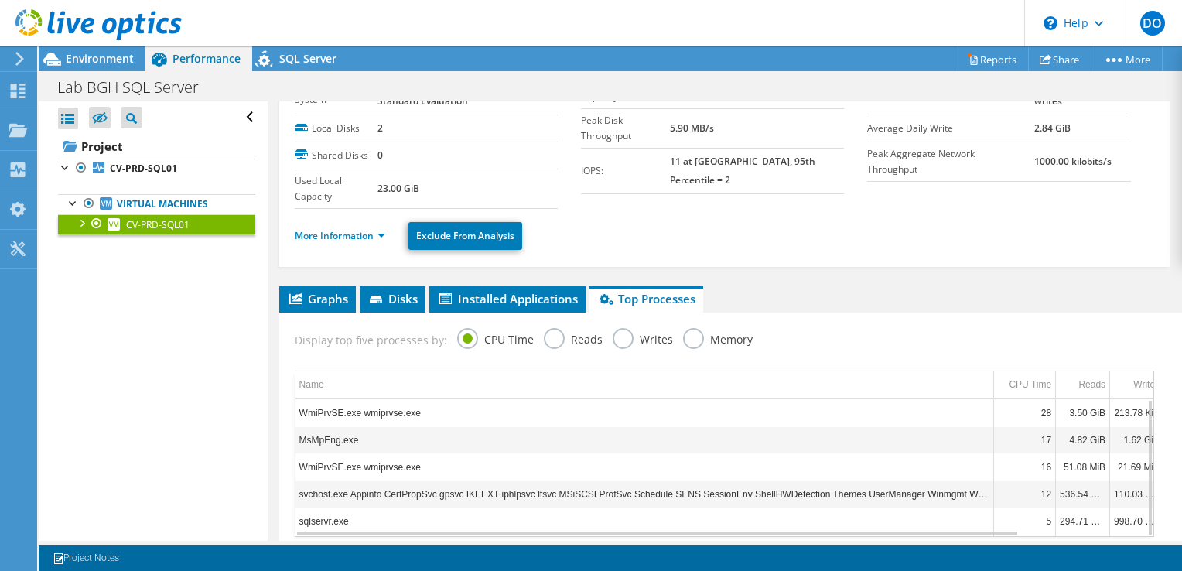
scroll to position [73, 0]
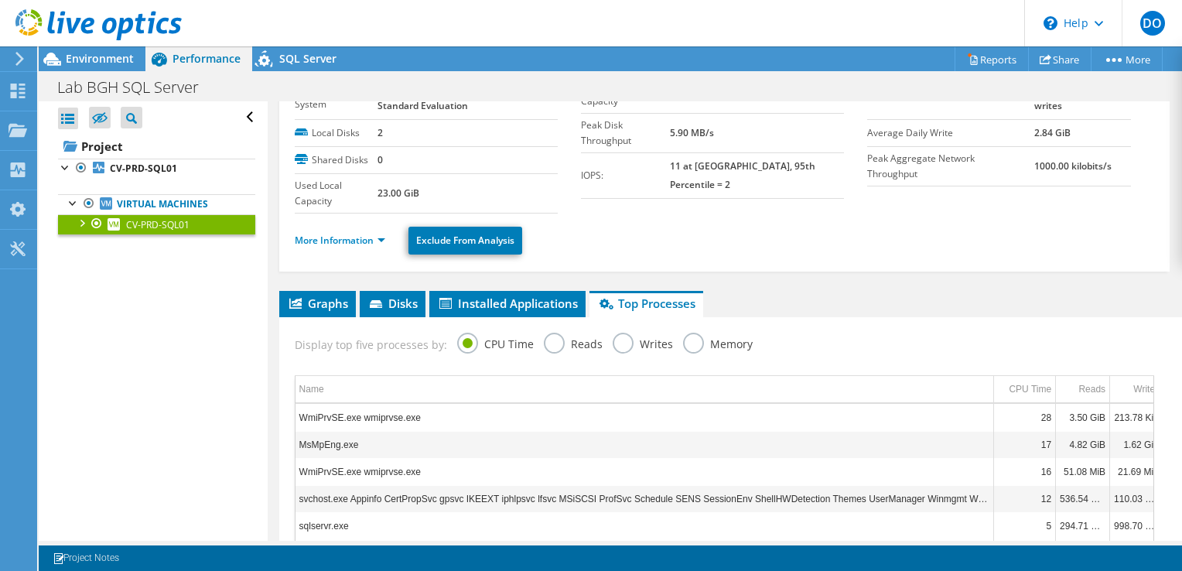
click at [551, 344] on label "Reads" at bounding box center [573, 342] width 59 height 19
click at [0, 0] on input "Reads" at bounding box center [0, 0] width 0 height 0
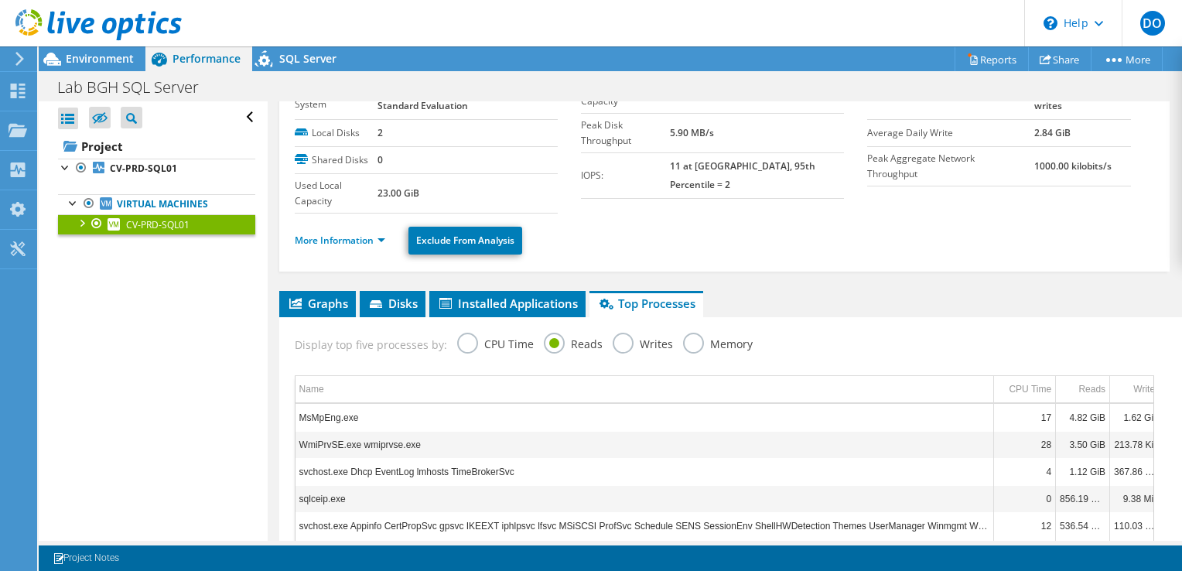
click at [614, 348] on label "Writes" at bounding box center [643, 342] width 60 height 19
click at [0, 0] on input "Writes" at bounding box center [0, 0] width 0 height 0
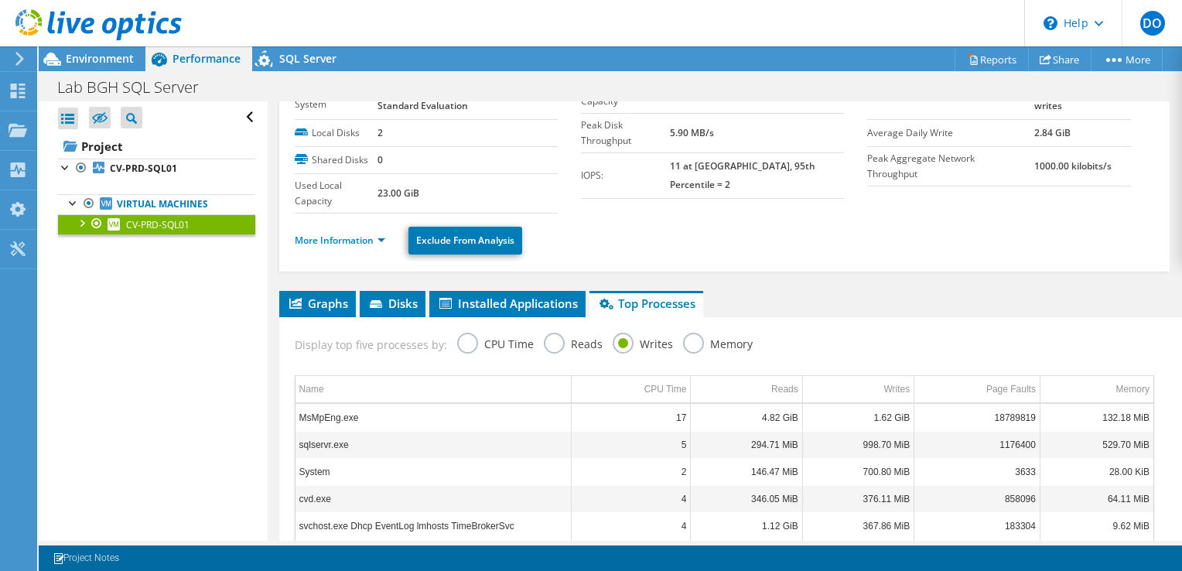
click at [672, 339] on div "Display top five processes by: CPU Time Reads Writes Memory" at bounding box center [724, 342] width 875 height 50
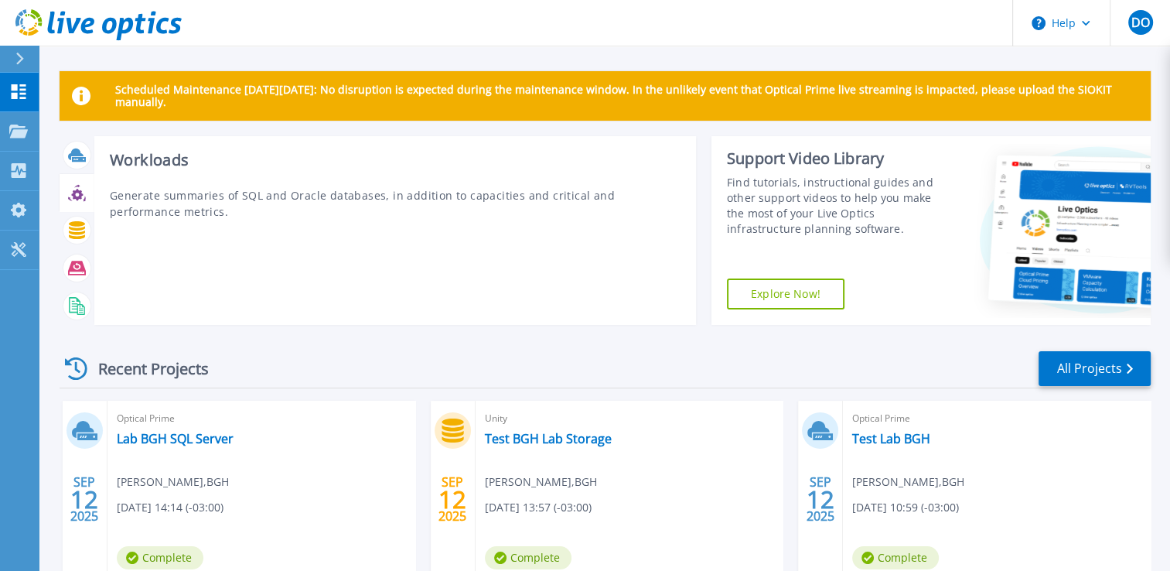
click at [70, 187] on icon at bounding box center [77, 193] width 18 height 18
click at [78, 192] on icon at bounding box center [77, 195] width 12 height 12
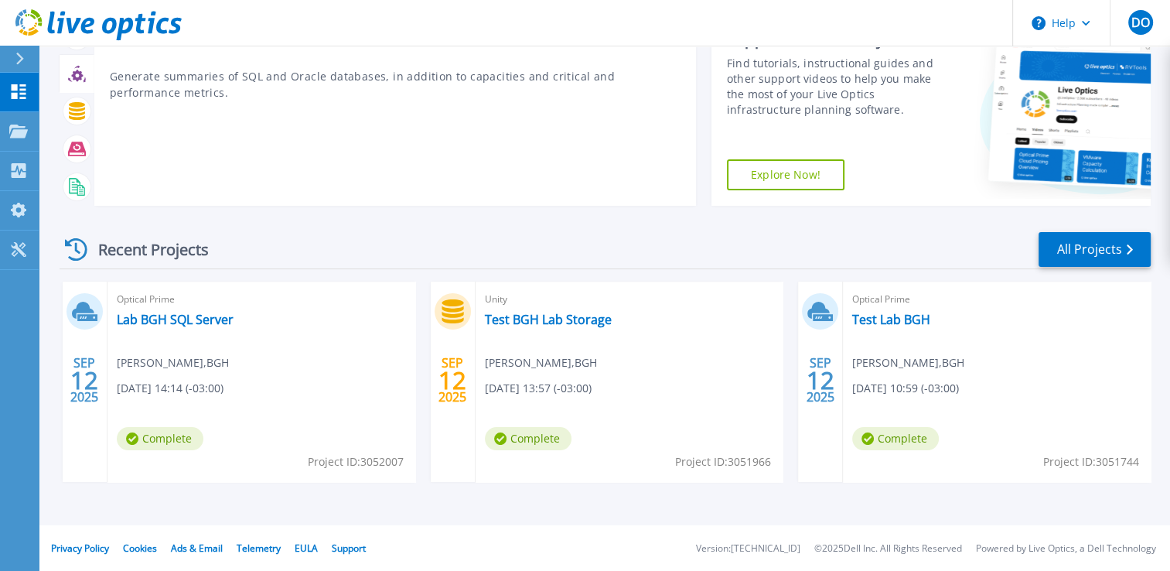
scroll to position [117, 0]
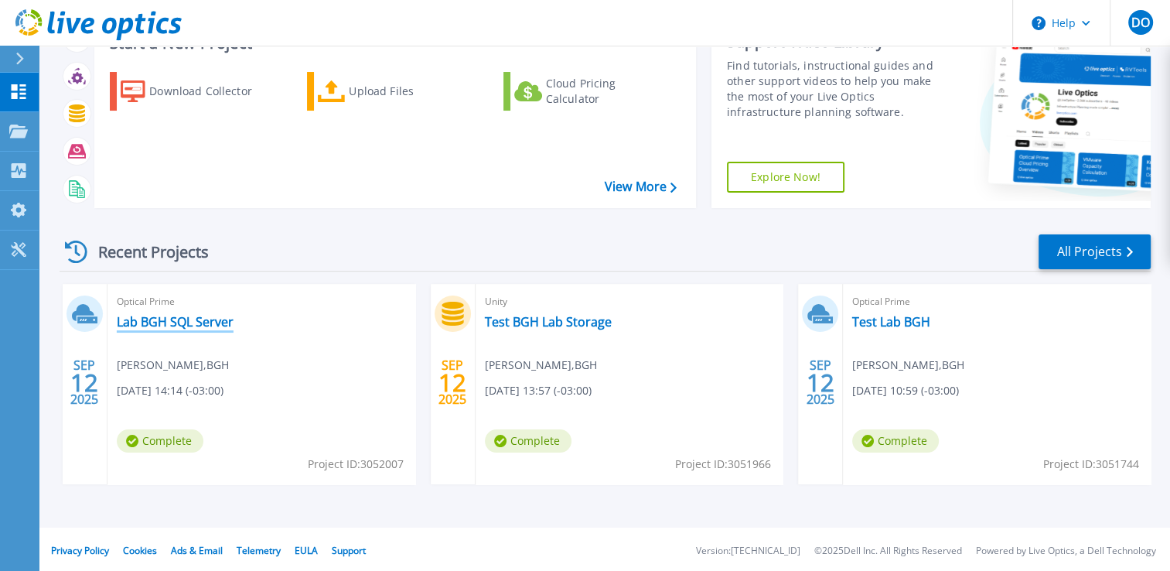
click at [168, 322] on link "Lab BGH SQL Server" at bounding box center [175, 321] width 117 height 15
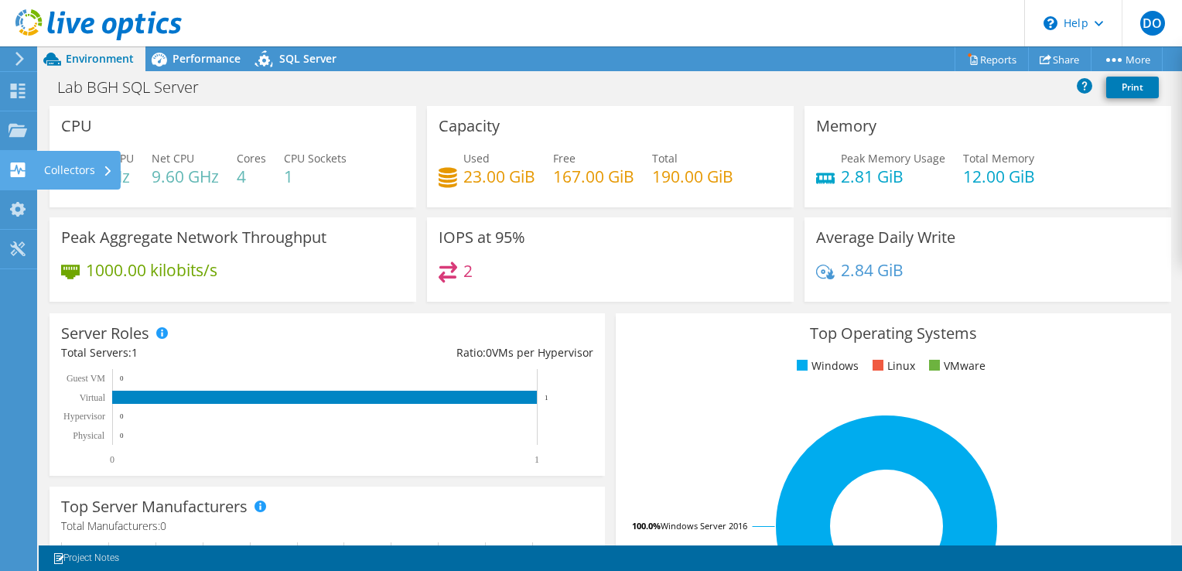
click at [21, 173] on use at bounding box center [18, 169] width 15 height 15
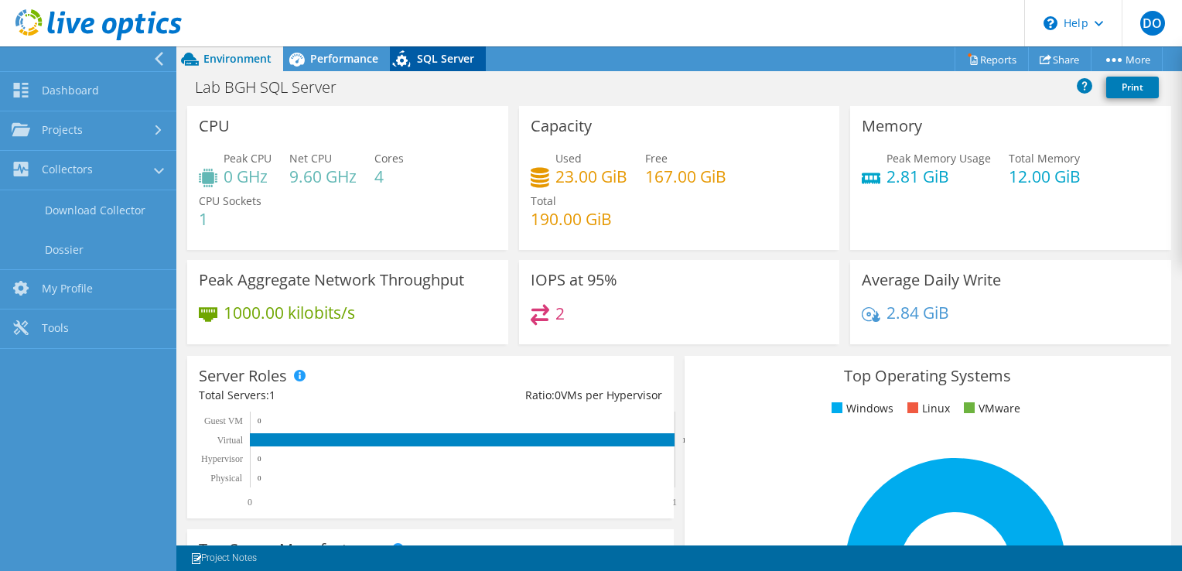
click at [436, 62] on span "SQL Server" at bounding box center [445, 58] width 57 height 15
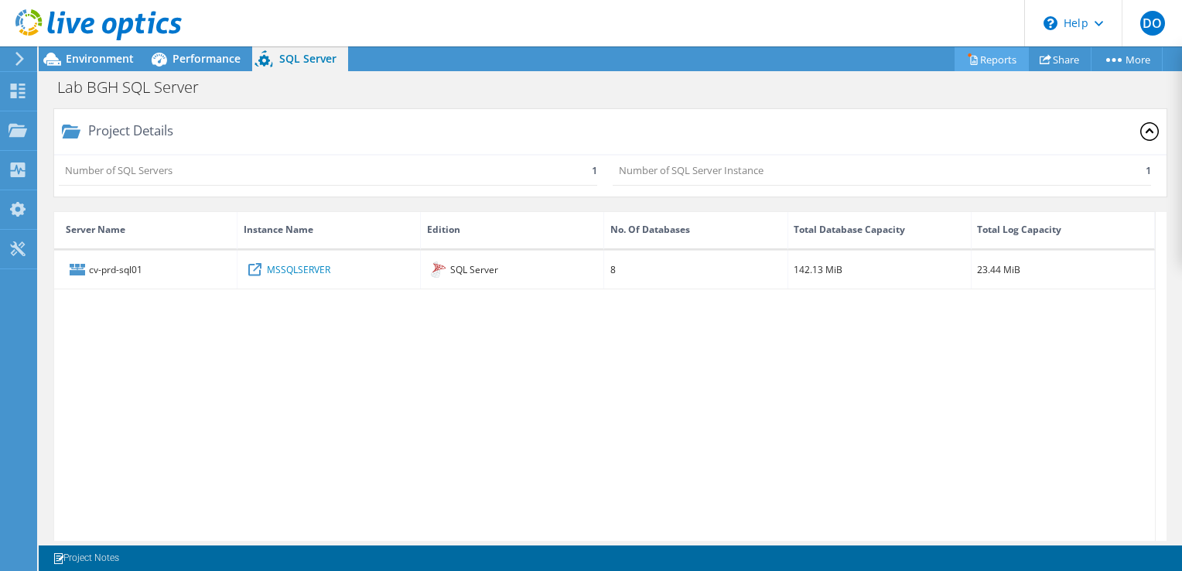
click at [968, 53] on circle at bounding box center [969, 54] width 3 height 3
click at [162, 50] on div at bounding box center [91, 26] width 182 height 52
click at [194, 62] on span "Performance" at bounding box center [207, 58] width 68 height 15
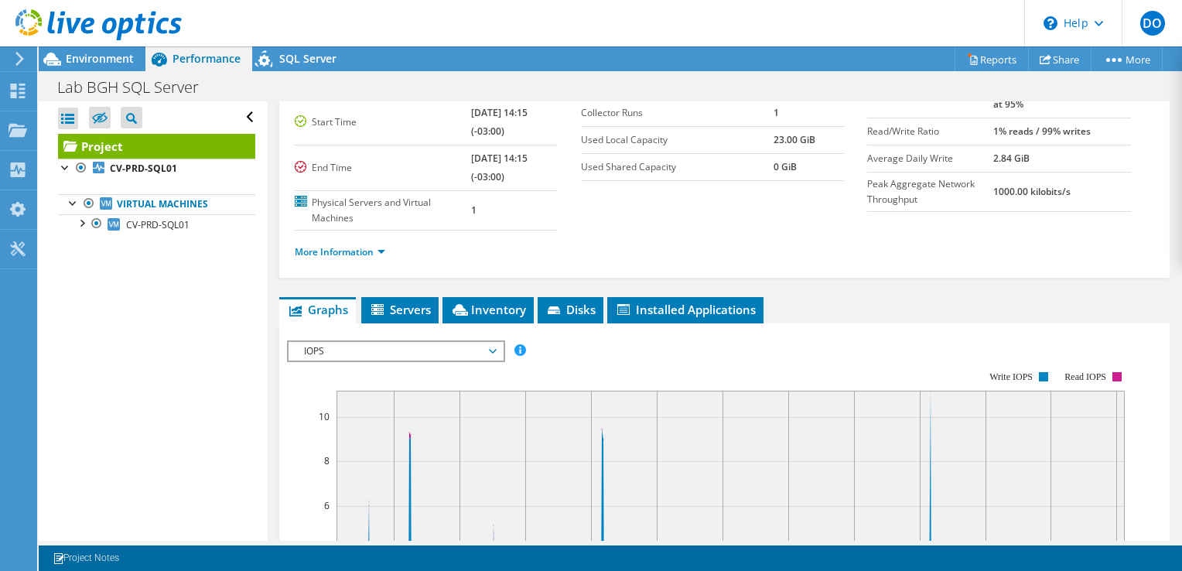
scroll to position [180, 0]
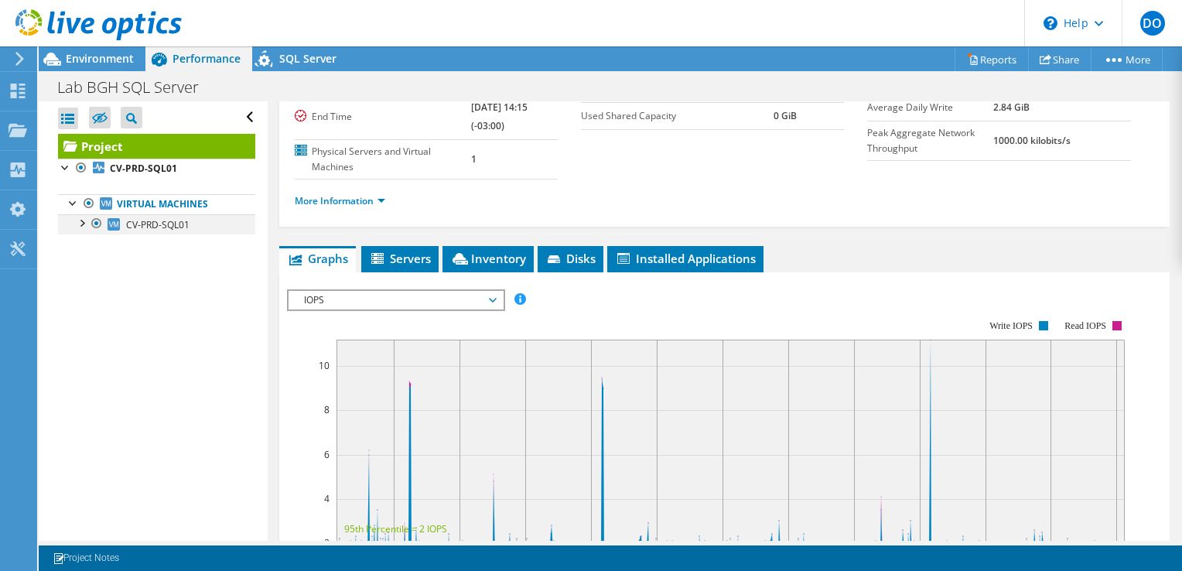
click at [85, 224] on div at bounding box center [80, 221] width 15 height 15
click at [92, 282] on div at bounding box center [88, 282] width 15 height 15
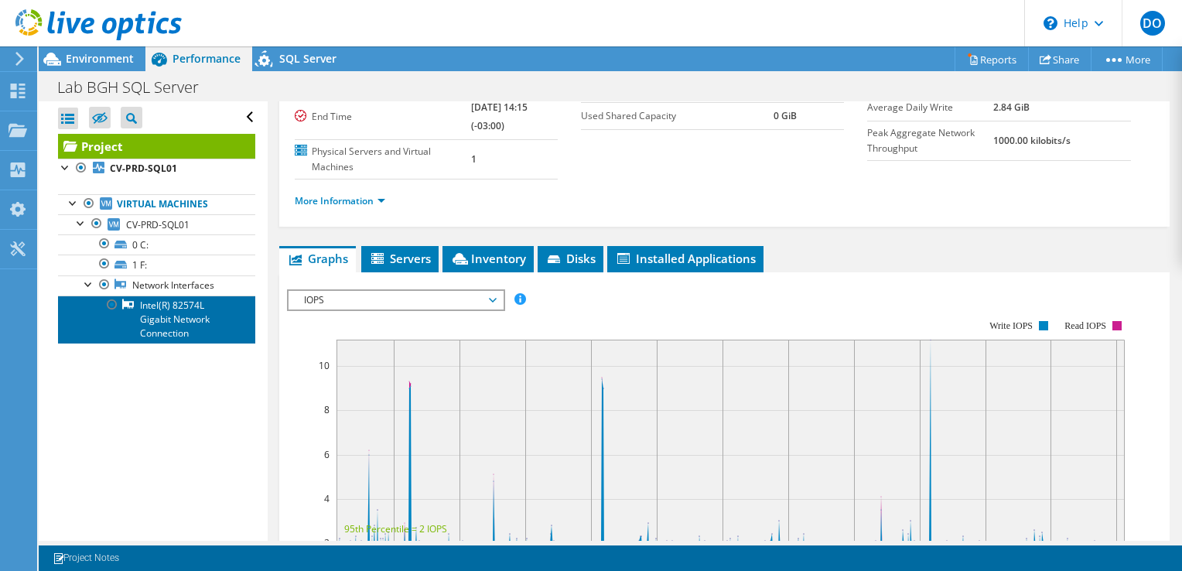
click at [167, 320] on link "Intel(R) 82574L Gigabit Network Connection" at bounding box center [156, 320] width 197 height 48
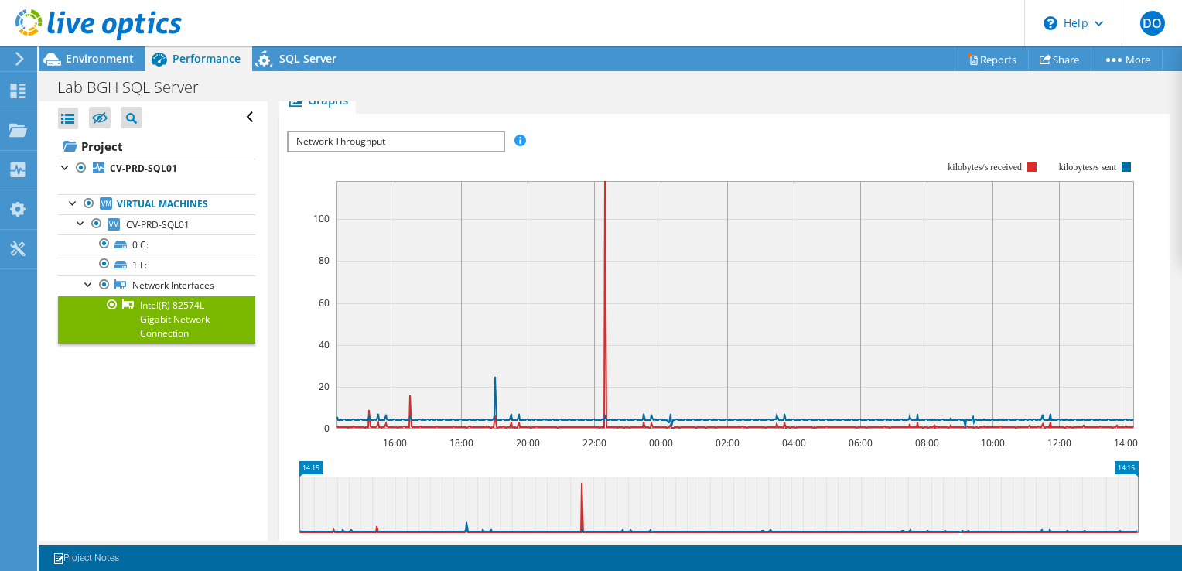
click at [454, 141] on span "Network Throughput" at bounding box center [396, 141] width 214 height 19
click at [443, 146] on span "Network Throughput" at bounding box center [396, 141] width 214 height 19
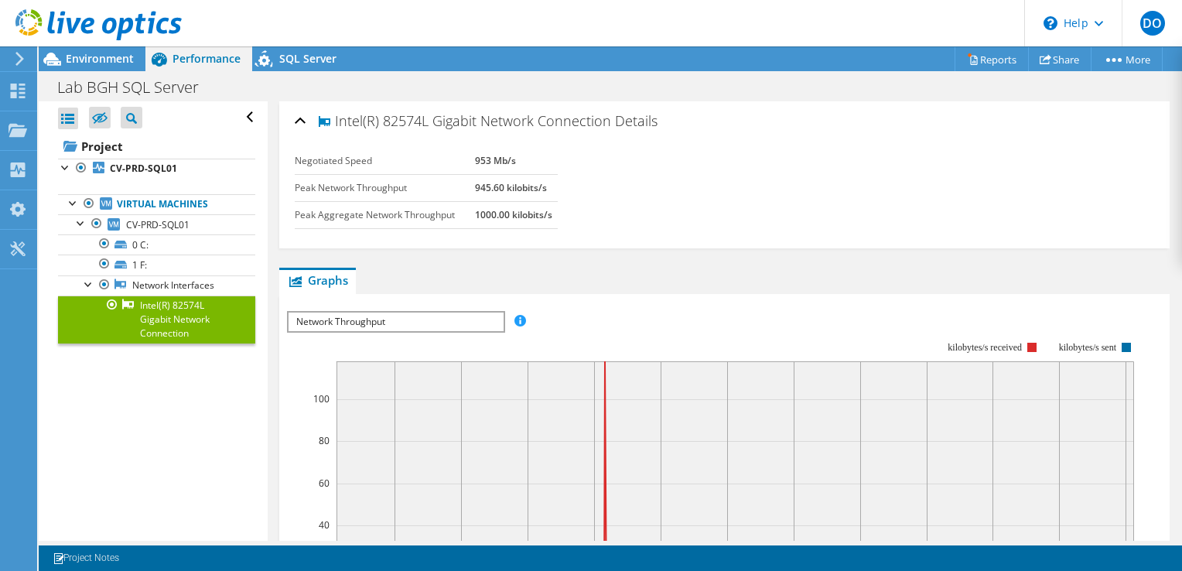
scroll to position [0, 0]
click at [477, 155] on b "953 Mb/s" at bounding box center [495, 160] width 41 height 13
drag, startPoint x: 477, startPoint y: 155, endPoint x: 622, endPoint y: 206, distance: 153.9
click at [622, 206] on div "Negotiated Speed 953 Mb/s Peak Network Throughput 945.60 kilobits/s Peak Aggreg…" at bounding box center [724, 179] width 859 height 62
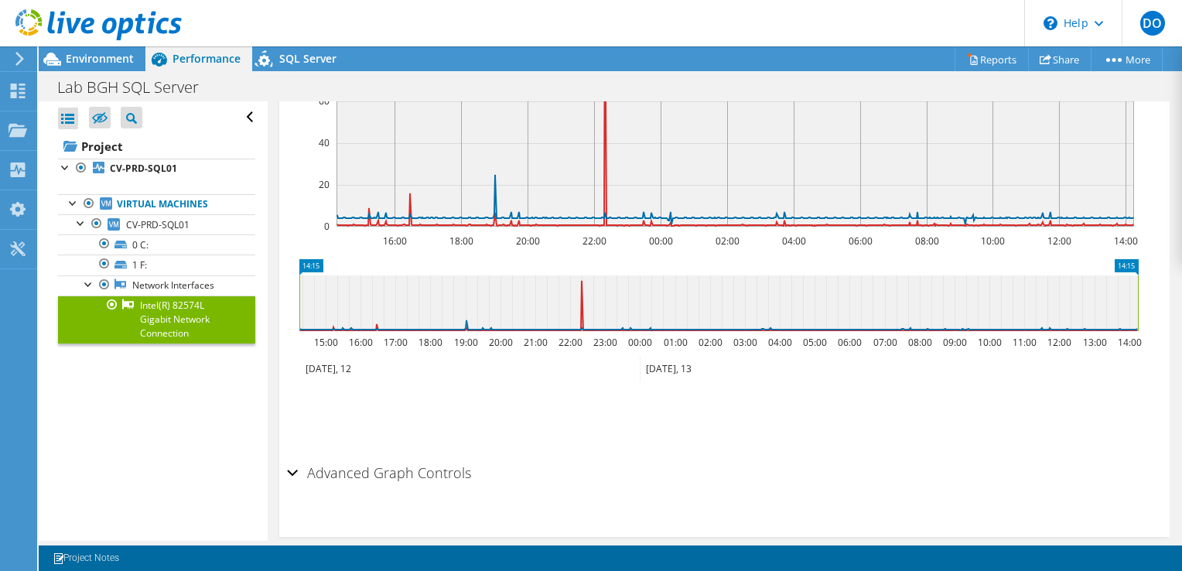
scroll to position [378, 0]
click at [297, 476] on h2 "Advanced Graph Controls" at bounding box center [379, 476] width 184 height 31
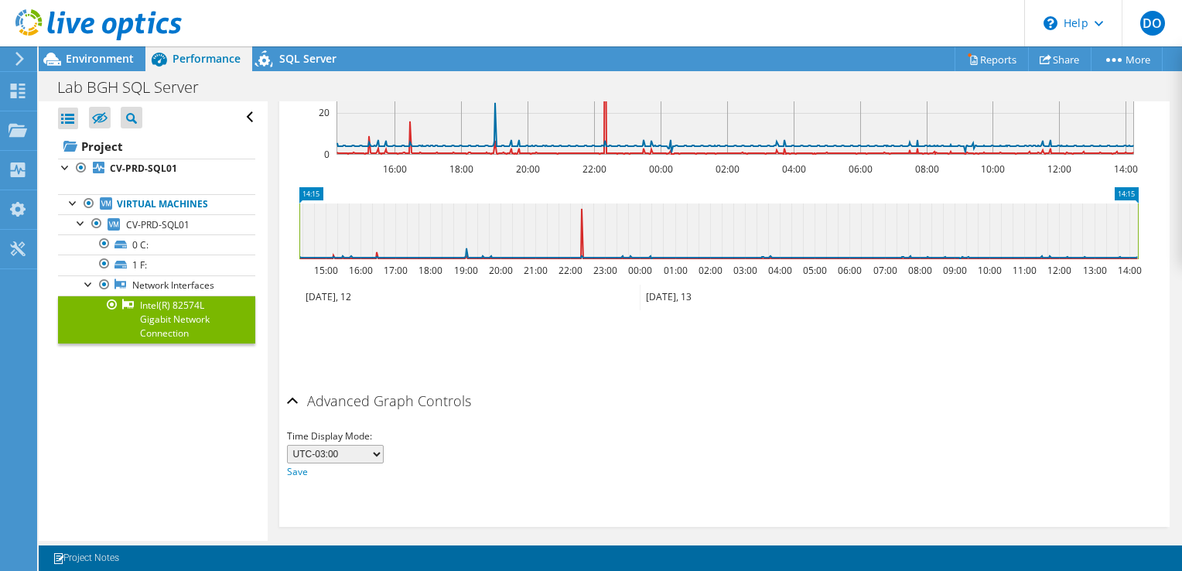
scroll to position [452, 0]
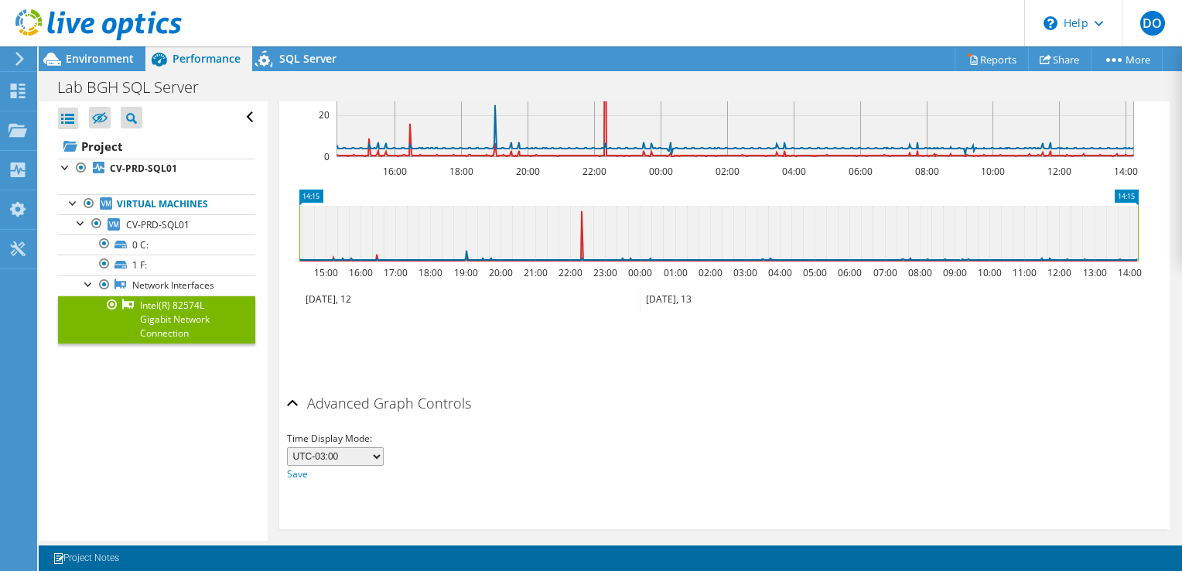
click at [374, 452] on select "UTC-12:00 UTC-11:00 UTC-10:00 UTC-09:30 UTC-09:00 UTC-08:00 UTC-07:00 UTC-06:00…" at bounding box center [335, 456] width 97 height 19
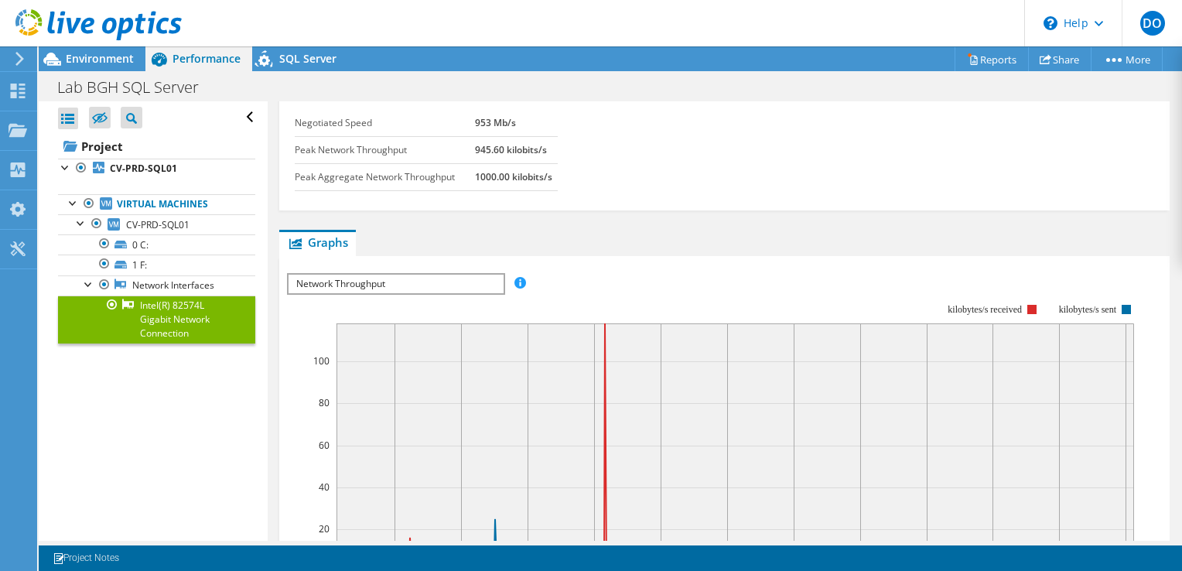
scroll to position [0, 0]
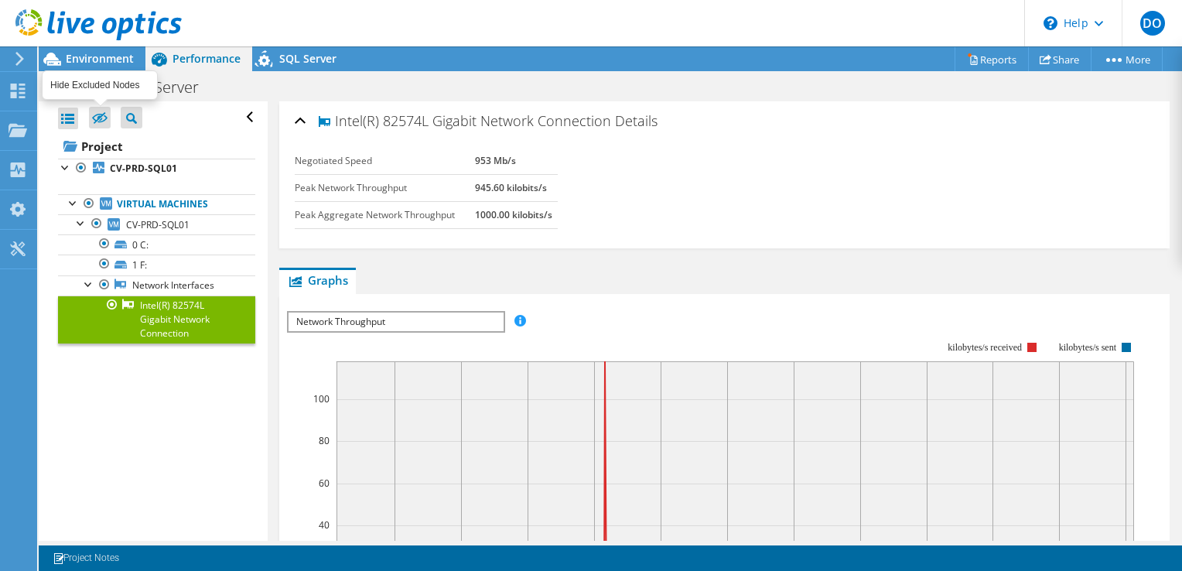
click at [99, 118] on icon at bounding box center [99, 119] width 15 height 12
click at [0, 0] on input "checkbox" at bounding box center [0, 0] width 0 height 0
click at [99, 118] on icon at bounding box center [99, 119] width 15 height 12
click at [0, 0] on input "checkbox" at bounding box center [0, 0] width 0 height 0
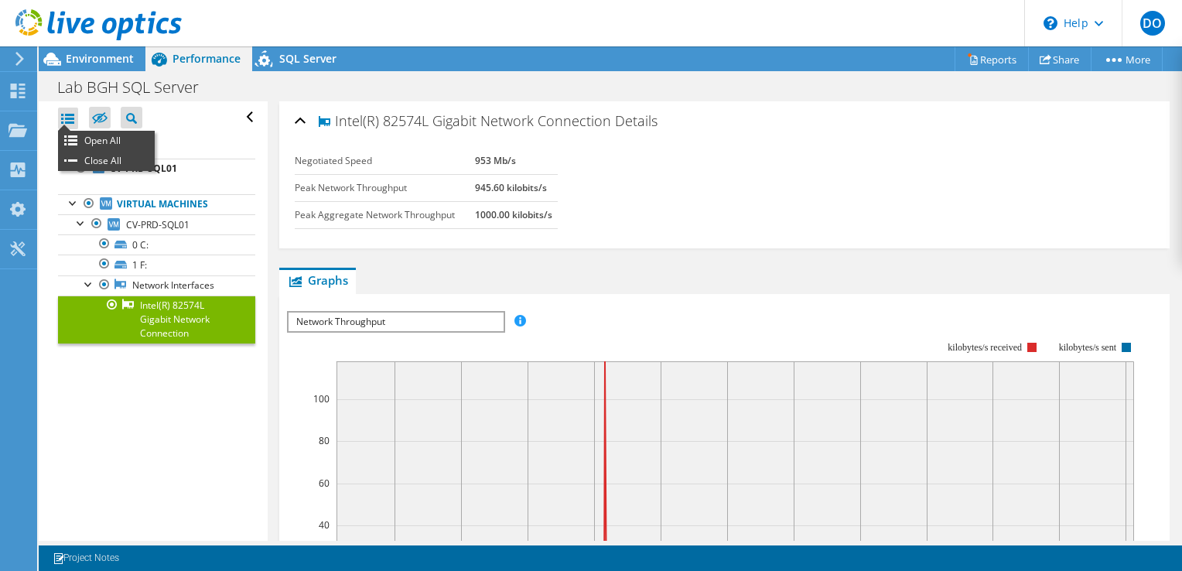
click at [74, 114] on div at bounding box center [68, 119] width 20 height 22
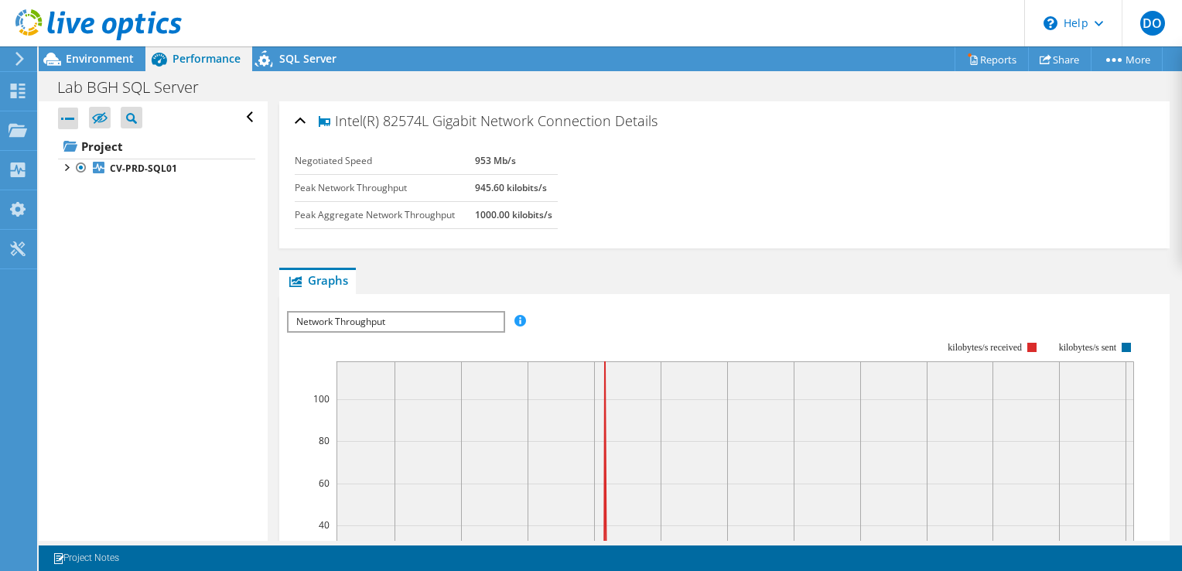
click at [74, 114] on div at bounding box center [68, 119] width 20 height 22
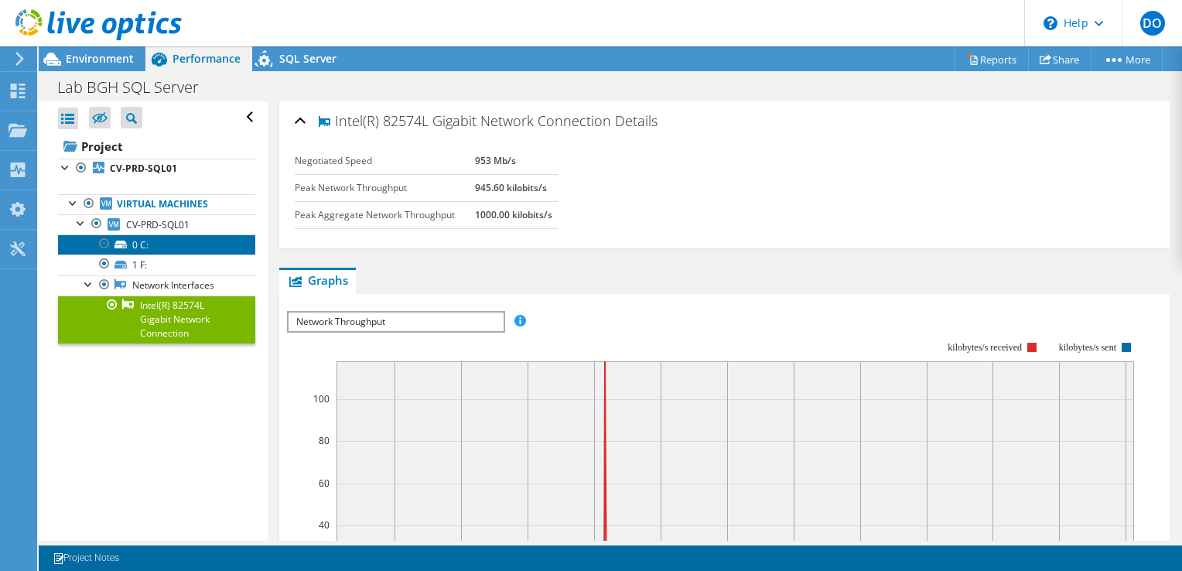
click at [145, 243] on link "0 C:" at bounding box center [156, 244] width 197 height 20
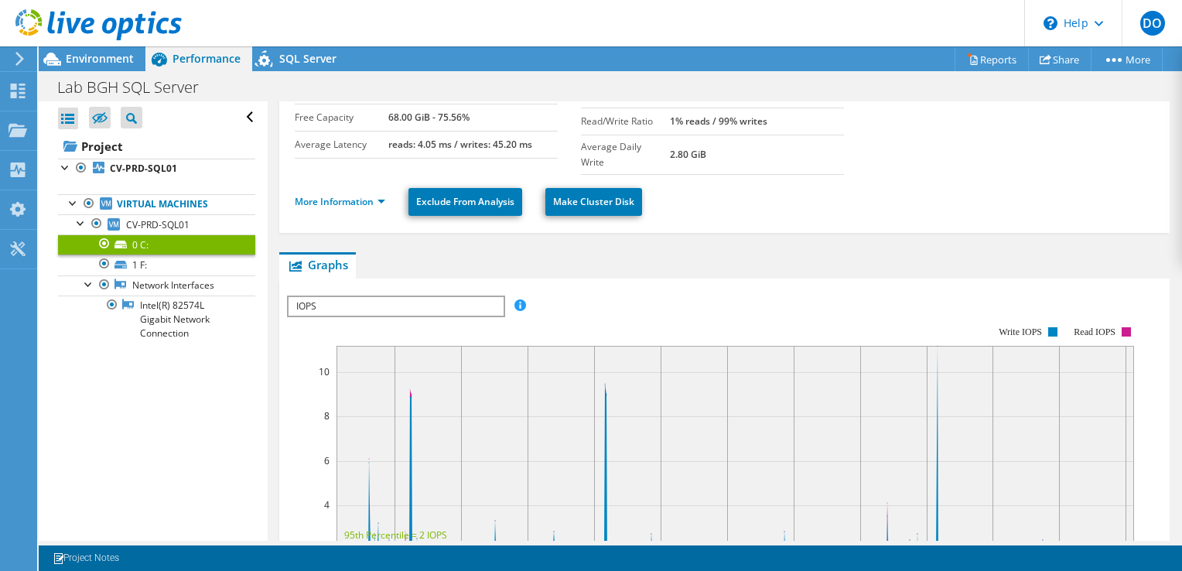
scroll to position [124, 0]
click at [365, 289] on div "IOPS Disk Throughput IO Size Latency Queue Depth CPU Percentage Memory Page Fau…" at bounding box center [724, 557] width 875 height 536
click at [362, 298] on span "IOPS" at bounding box center [396, 307] width 214 height 19
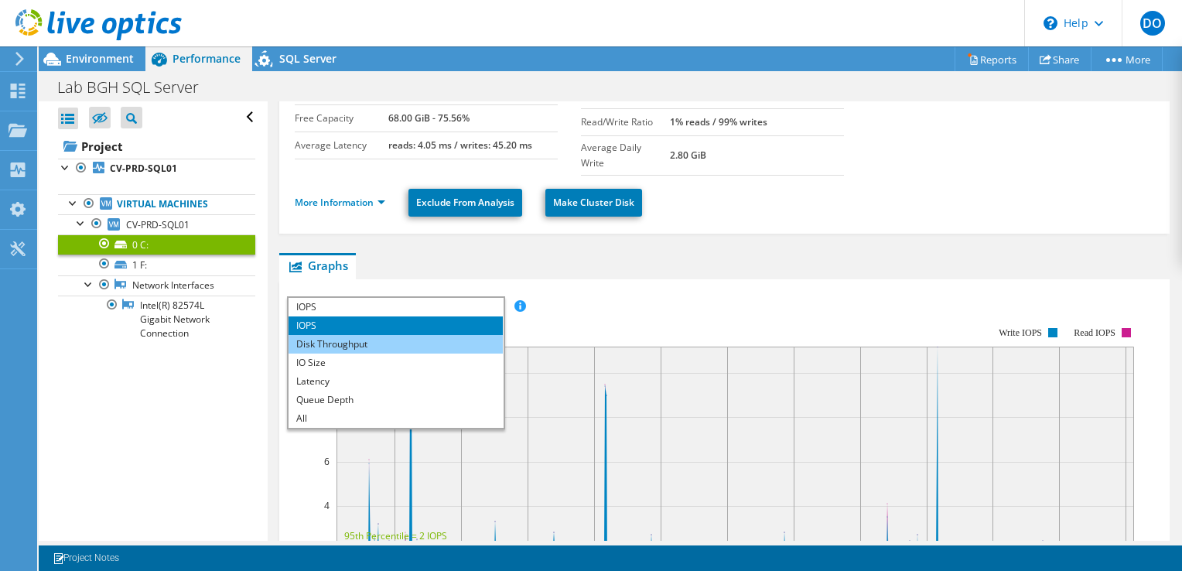
click at [353, 335] on li "Disk Throughput" at bounding box center [396, 344] width 214 height 19
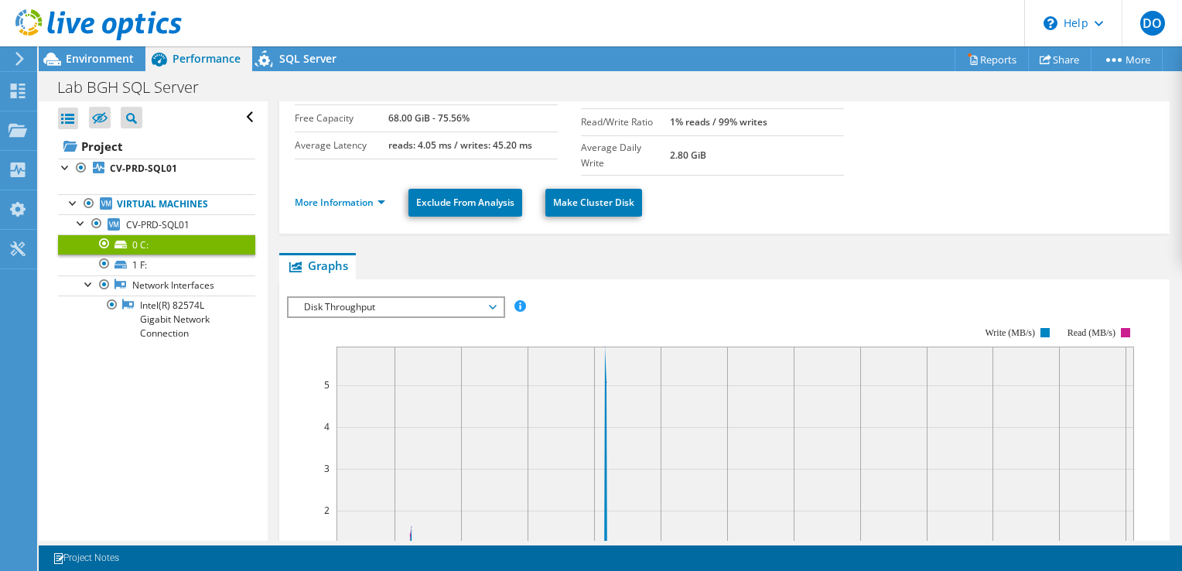
click at [424, 298] on span "Disk Throughput" at bounding box center [395, 307] width 199 height 19
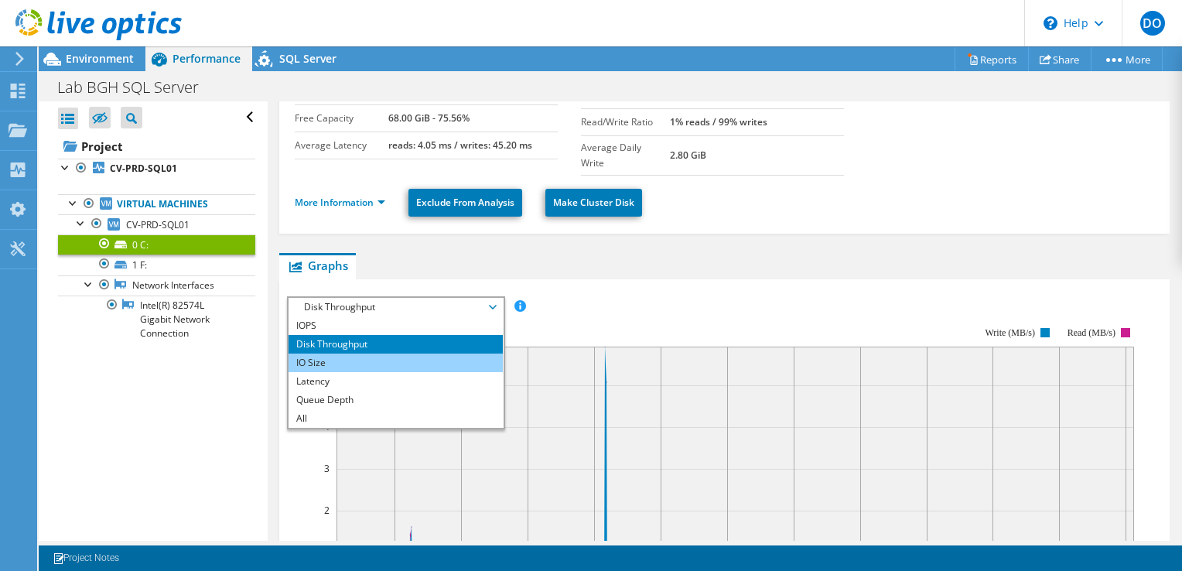
click at [338, 354] on li "IO Size" at bounding box center [396, 363] width 214 height 19
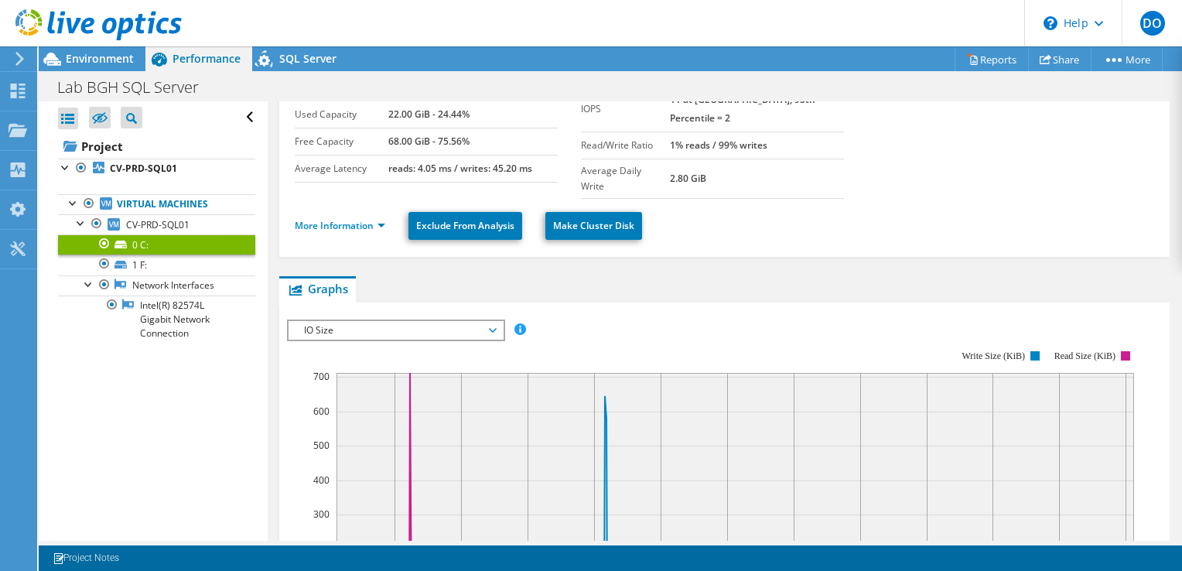
scroll to position [0, 0]
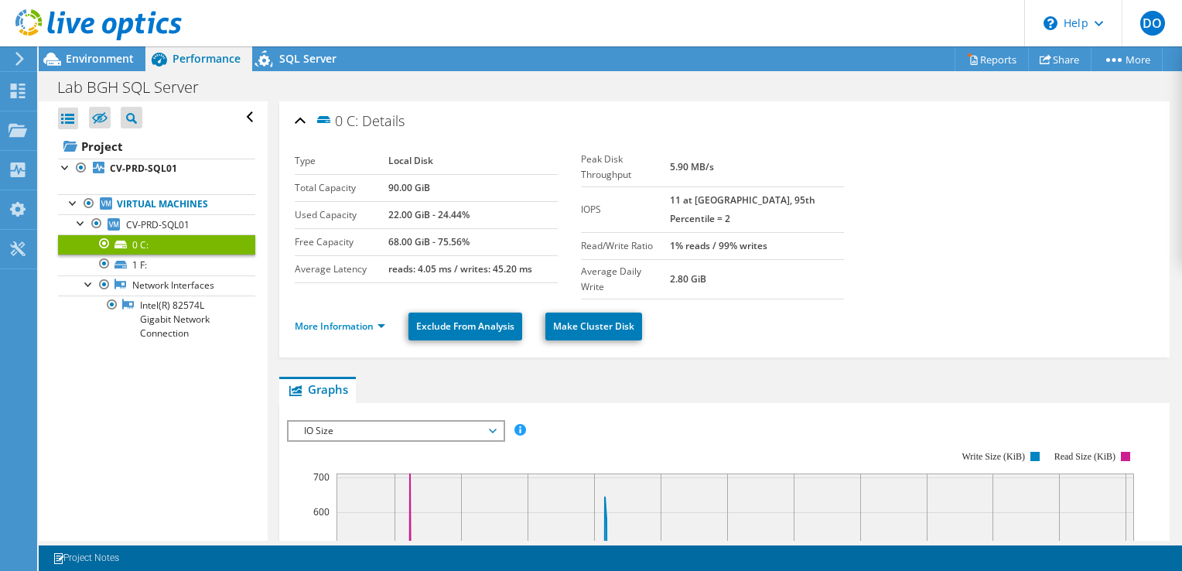
click at [706, 272] on b "2.80 GiB" at bounding box center [688, 278] width 36 height 13
click at [614, 238] on label "Read/Write Ratio" at bounding box center [625, 245] width 89 height 15
click at [12, 137] on div at bounding box center [18, 132] width 19 height 17
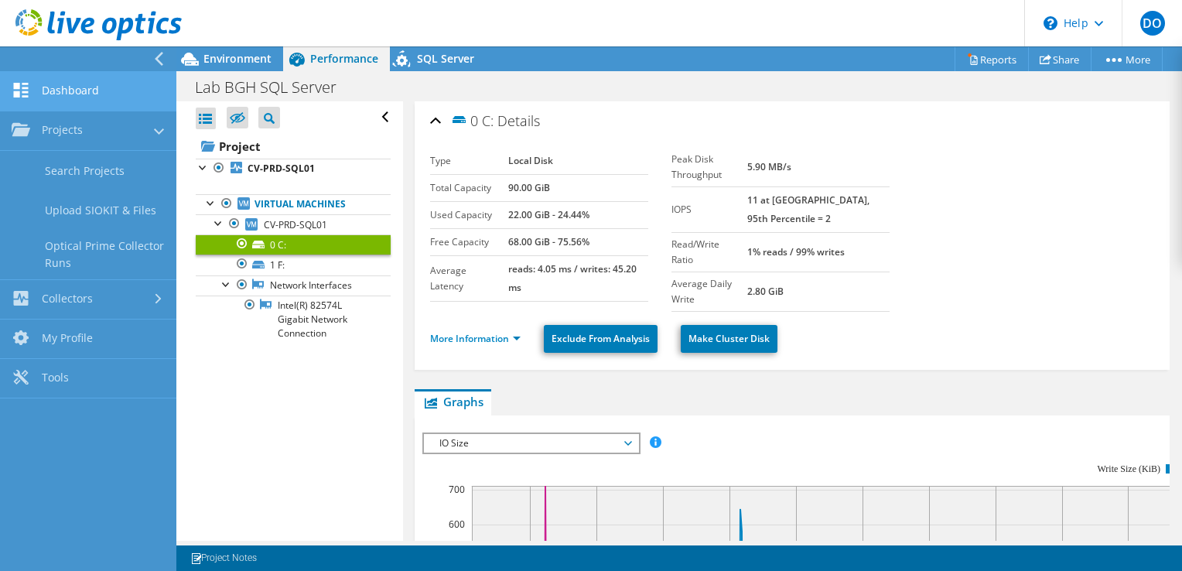
click at [52, 104] on link "Dashboard" at bounding box center [88, 91] width 176 height 39
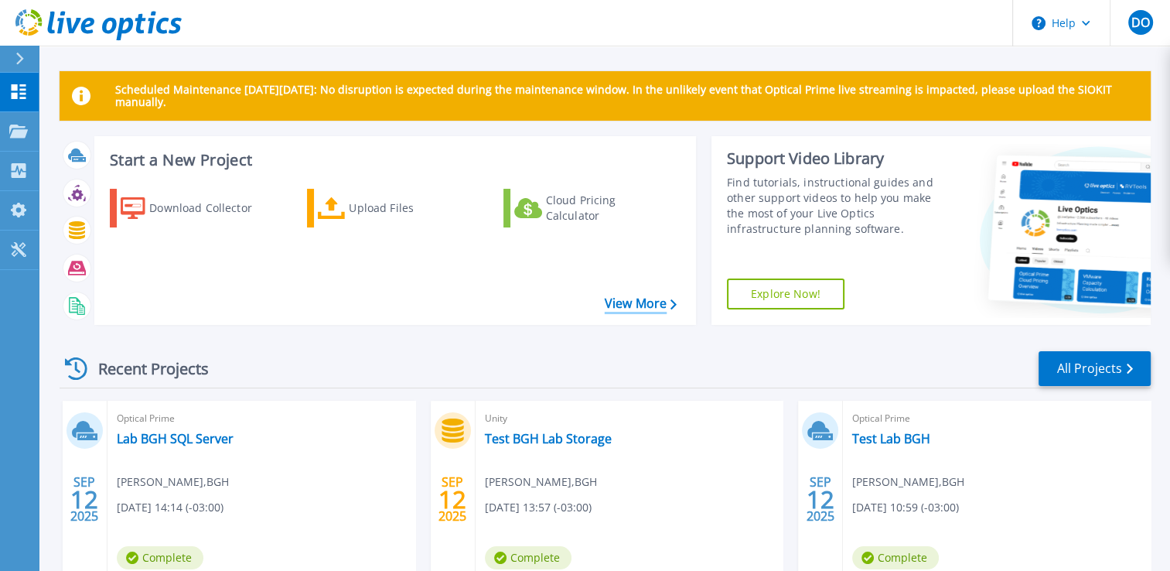
click at [630, 307] on link "View More" at bounding box center [641, 303] width 72 height 15
